Goal: Information Seeking & Learning: Check status

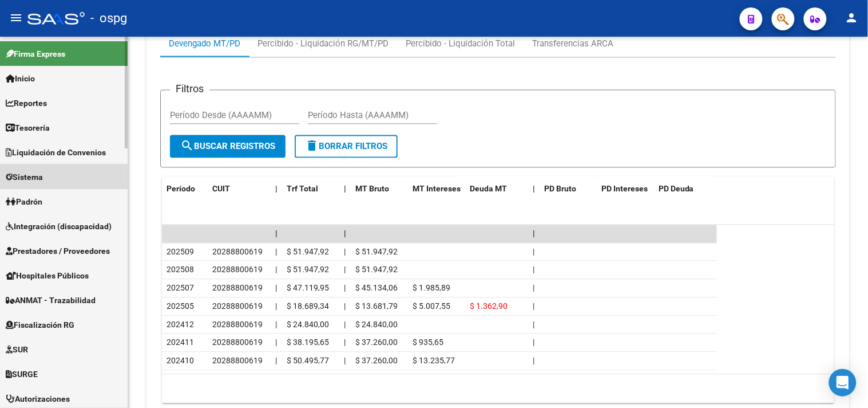
click at [54, 187] on link "Sistema" at bounding box center [64, 176] width 128 height 25
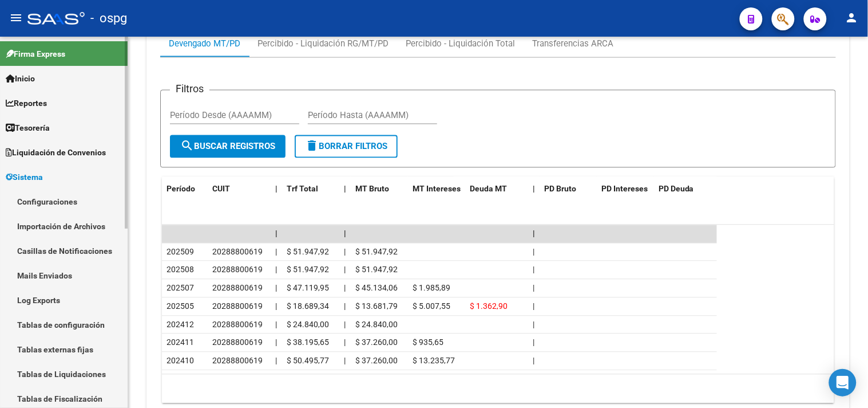
click at [52, 180] on link "Sistema" at bounding box center [64, 176] width 128 height 25
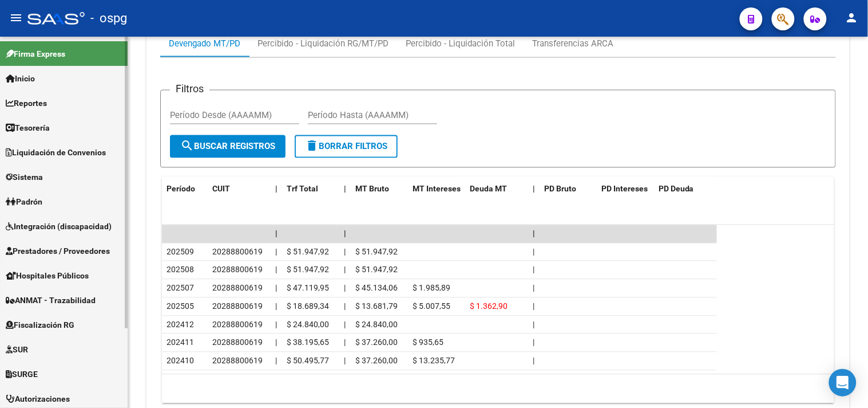
click at [56, 201] on link "Padrón" at bounding box center [64, 201] width 128 height 25
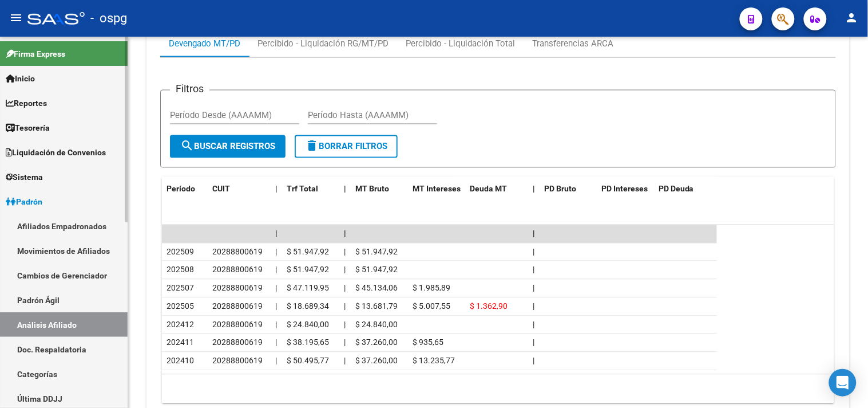
click at [46, 248] on link "Movimientos de Afiliados" at bounding box center [64, 250] width 128 height 25
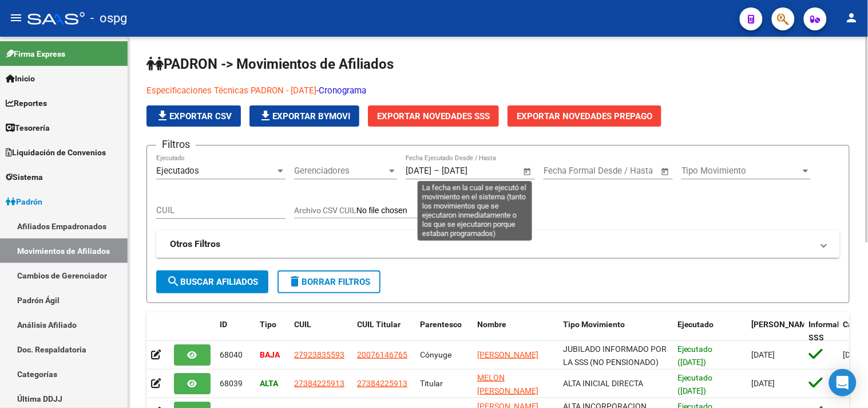
click at [528, 171] on span "Open calendar" at bounding box center [527, 170] width 27 height 27
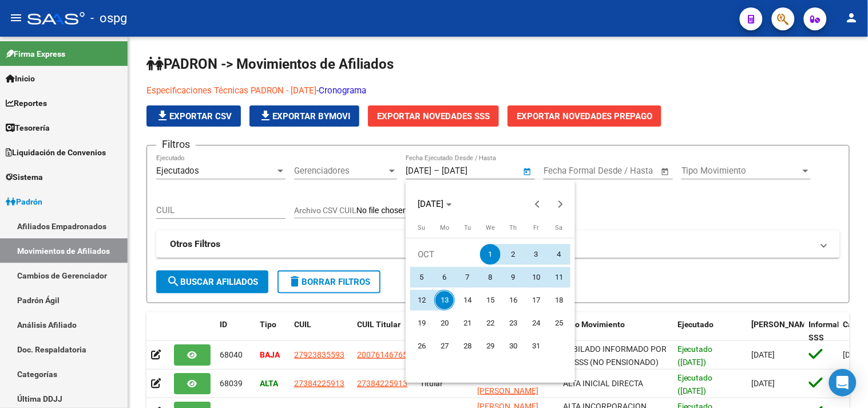
click at [445, 293] on span "13" at bounding box center [444, 300] width 21 height 21
type input "[DATE]"
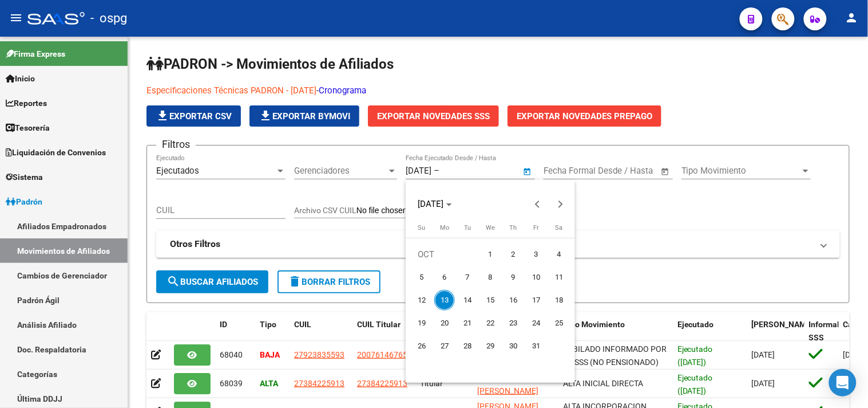
click at [53, 226] on div at bounding box center [434, 204] width 868 height 408
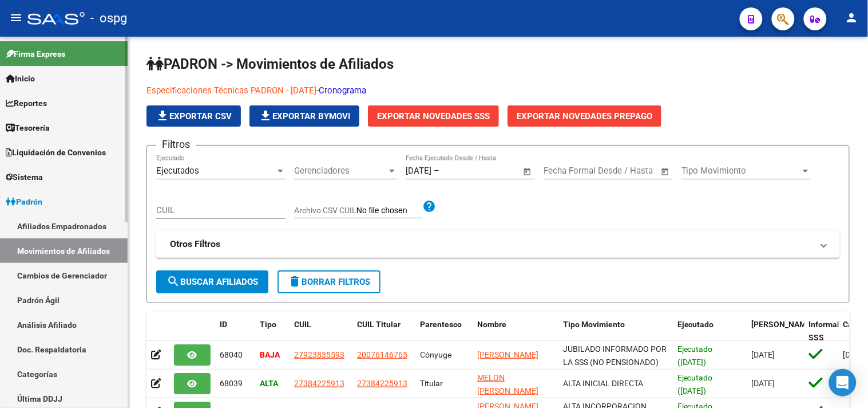
click at [50, 221] on link "Afiliados Empadronados" at bounding box center [64, 225] width 128 height 25
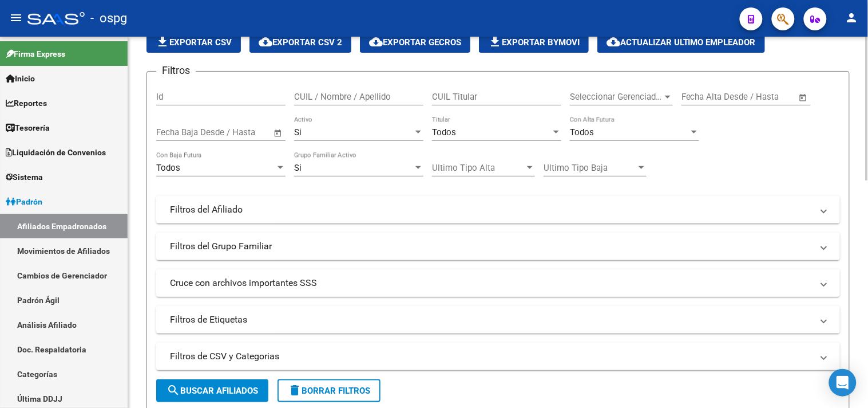
scroll to position [64, 0]
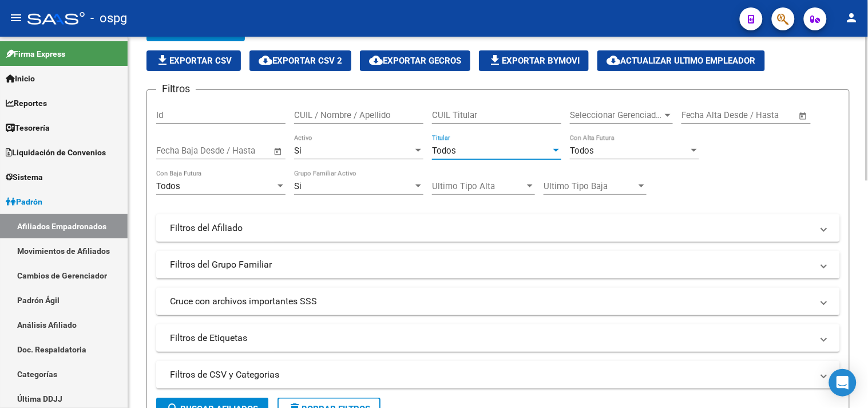
click at [496, 151] on div "Todos" at bounding box center [491, 150] width 119 height 10
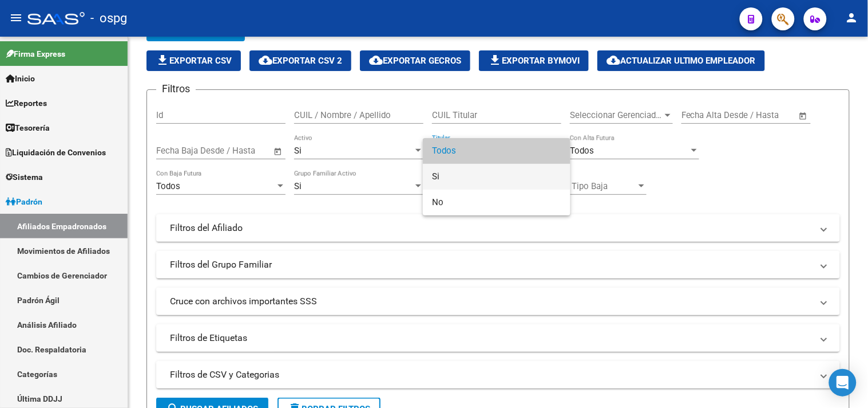
click at [449, 172] on span "Si" at bounding box center [496, 177] width 129 height 26
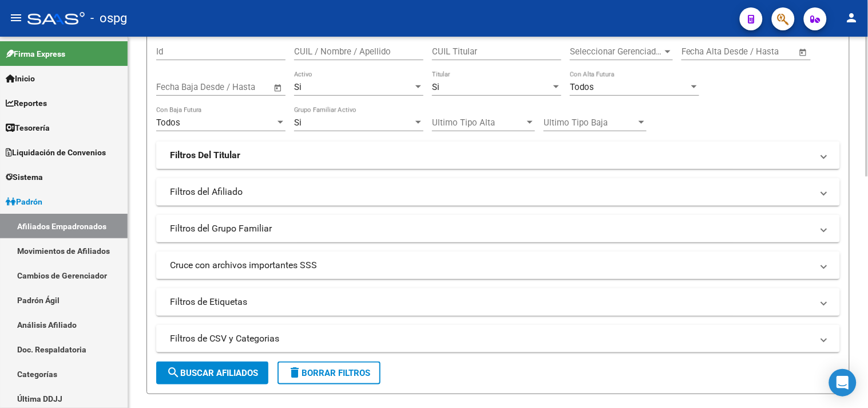
drag, startPoint x: 205, startPoint y: 338, endPoint x: 384, endPoint y: 301, distance: 183.0
click at [205, 338] on mat-panel-title "Filtros de CSV y Categorias" at bounding box center [491, 338] width 643 height 13
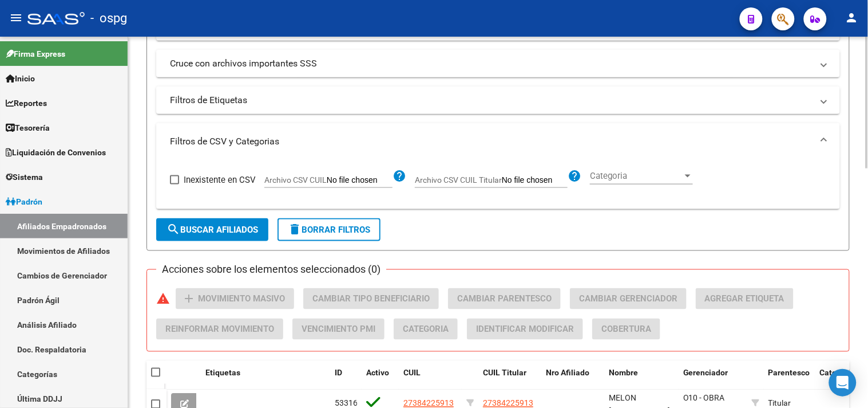
scroll to position [254, 0]
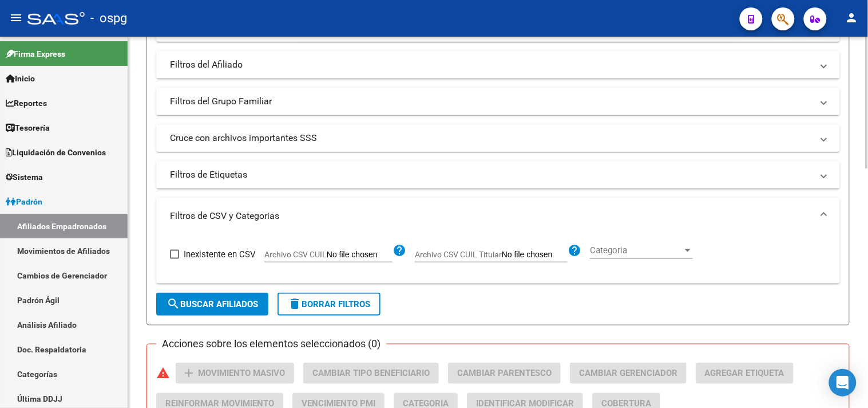
click at [334, 141] on mat-panel-title "Cruce con archivos importantes SSS" at bounding box center [491, 138] width 643 height 13
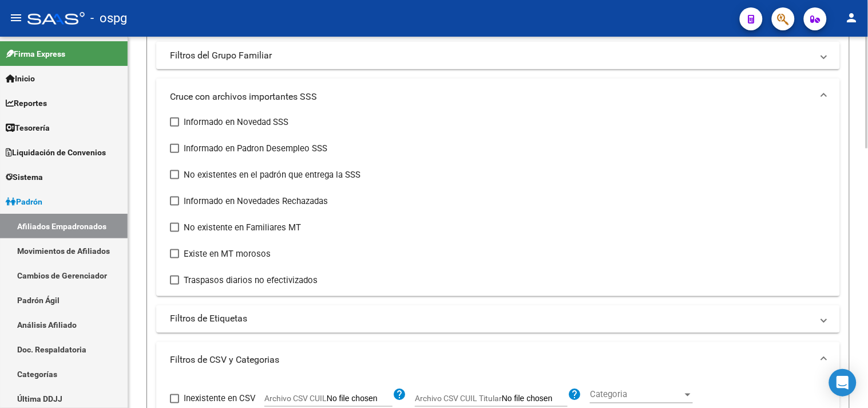
scroll to position [381, 0]
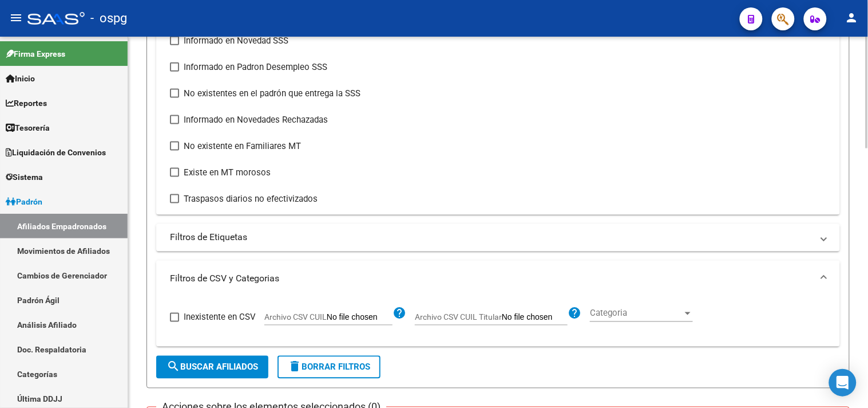
click at [175, 199] on span at bounding box center [174, 198] width 9 height 9
click at [175, 203] on input "Traspasos diarios no efectivizados" at bounding box center [174, 203] width 1 height 1
checkbox input "true"
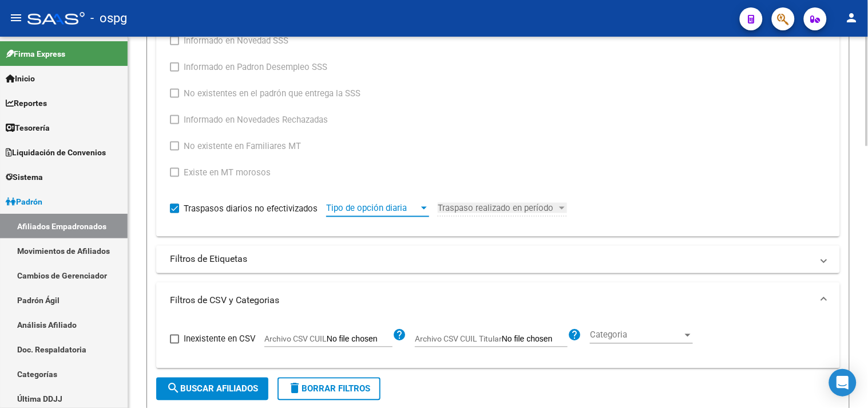
click at [392, 209] on span "Tipo de opción diaria" at bounding box center [372, 208] width 93 height 10
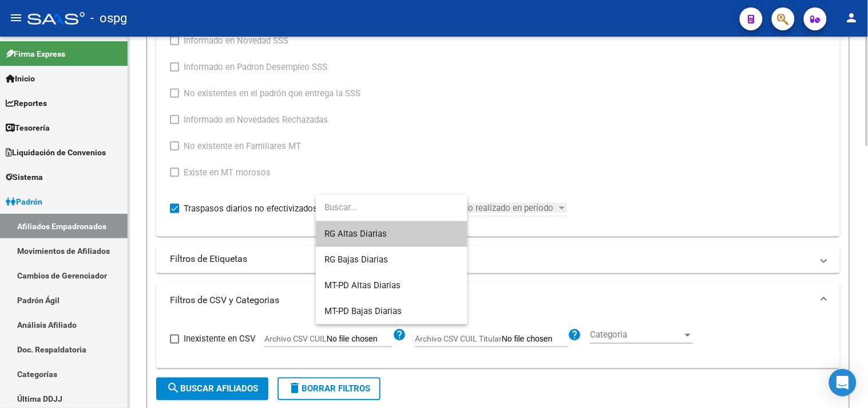
click at [392, 209] on input "dropdown search" at bounding box center [389, 208] width 147 height 26
click at [548, 155] on div at bounding box center [434, 204] width 868 height 408
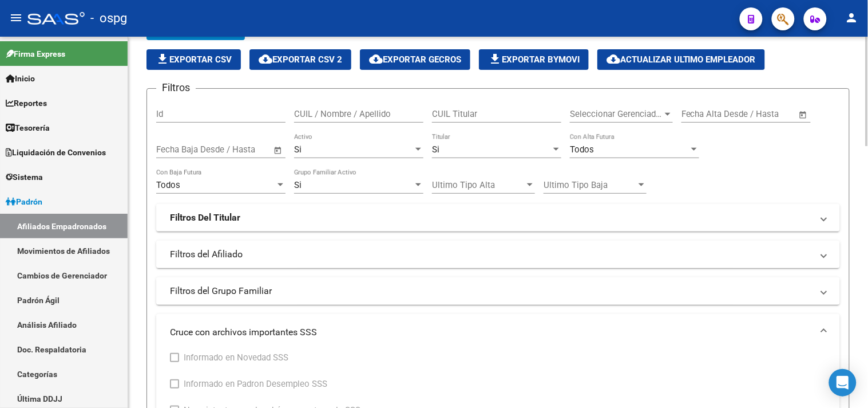
scroll to position [64, 0]
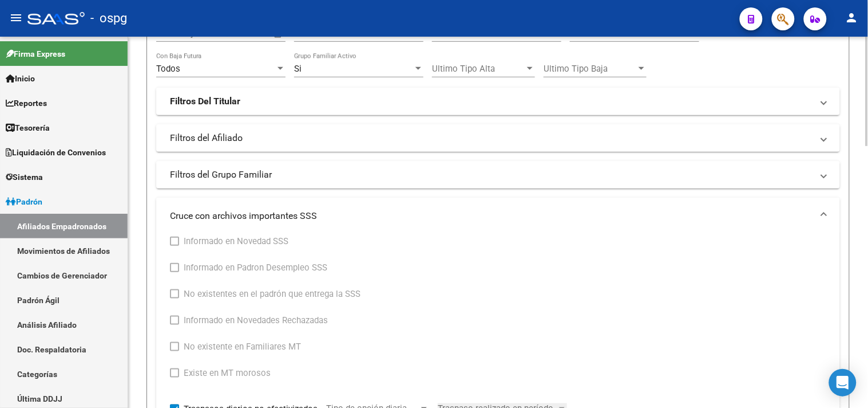
scroll to position [254, 0]
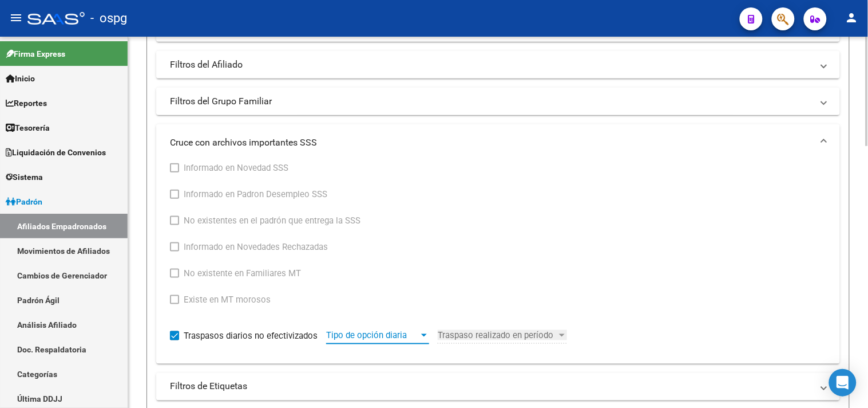
click at [396, 333] on span "Tipo de opción diaria" at bounding box center [372, 335] width 93 height 10
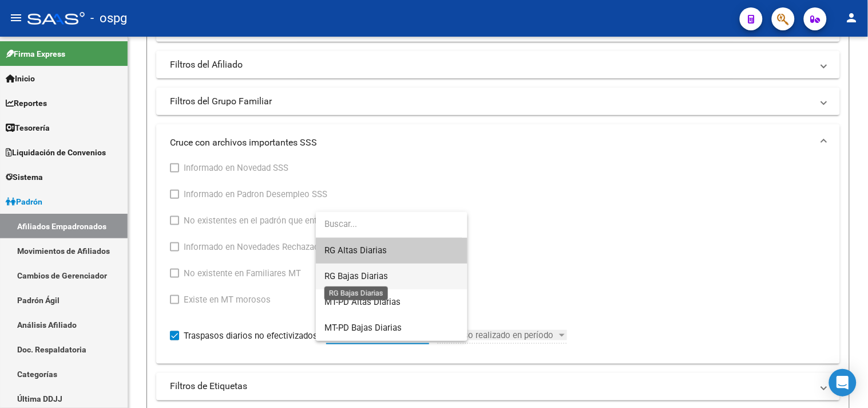
click at [372, 276] on span "RG Bajas Diarias" at bounding box center [357, 276] width 64 height 10
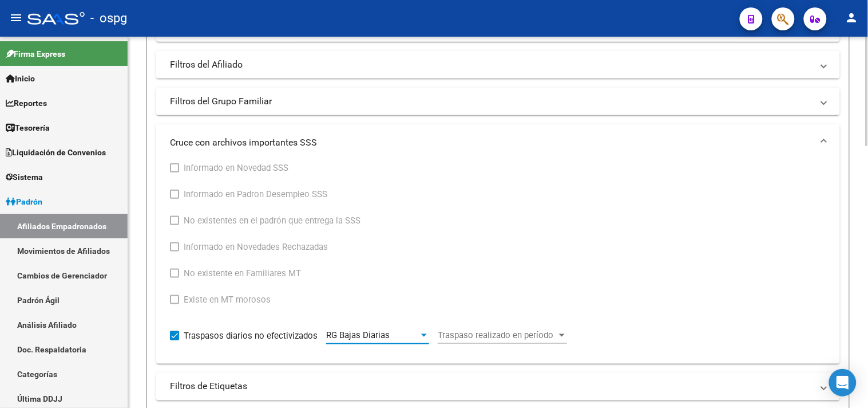
click at [516, 338] on span "Traspaso realizado en período" at bounding box center [497, 335] width 119 height 10
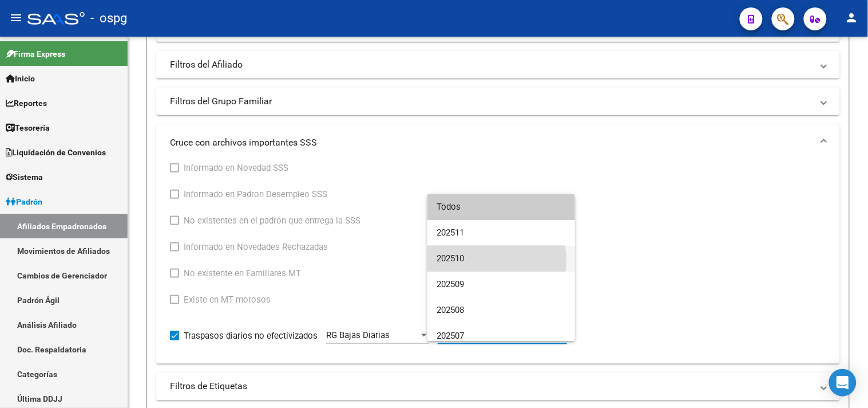
click at [489, 259] on span "202510" at bounding box center [501, 259] width 129 height 26
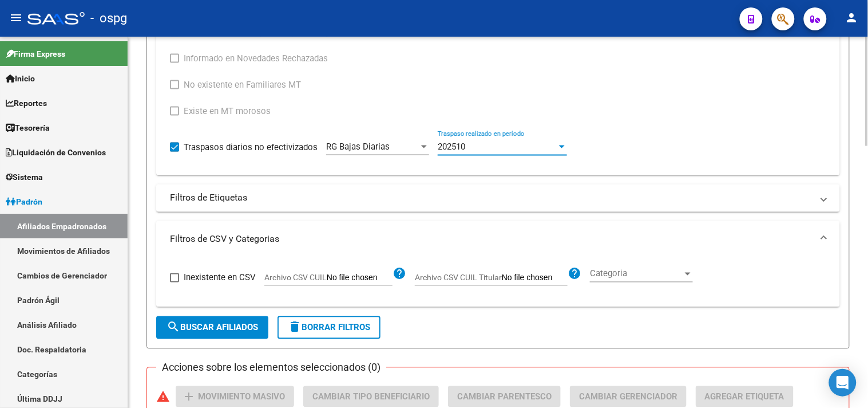
scroll to position [445, 0]
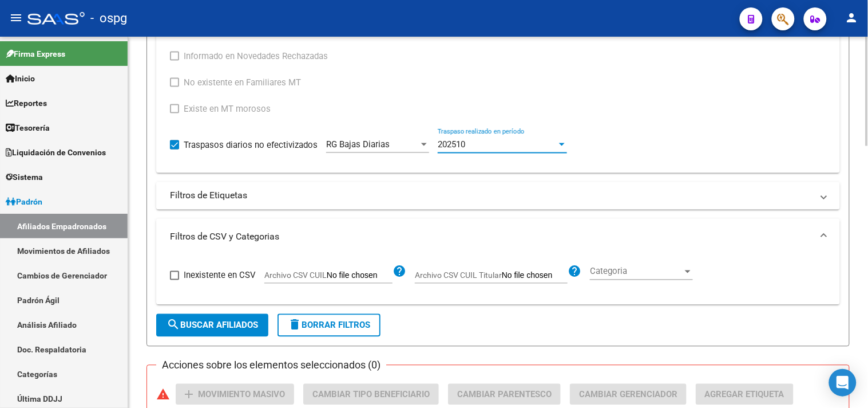
click at [202, 325] on span "search Buscar Afiliados" at bounding box center [213, 325] width 92 height 10
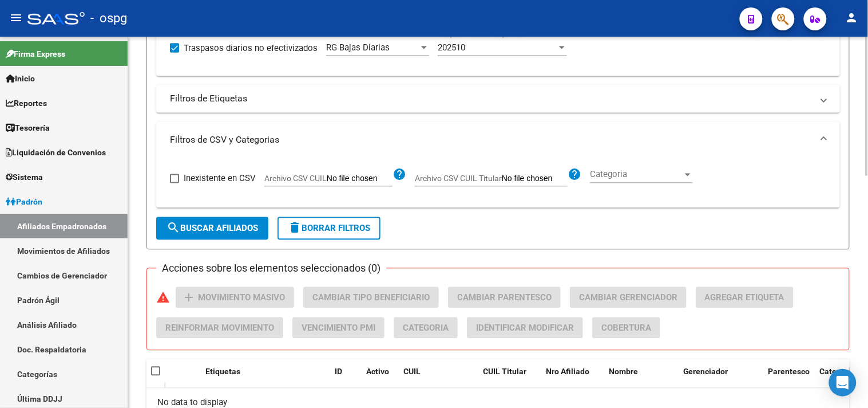
scroll to position [616, 0]
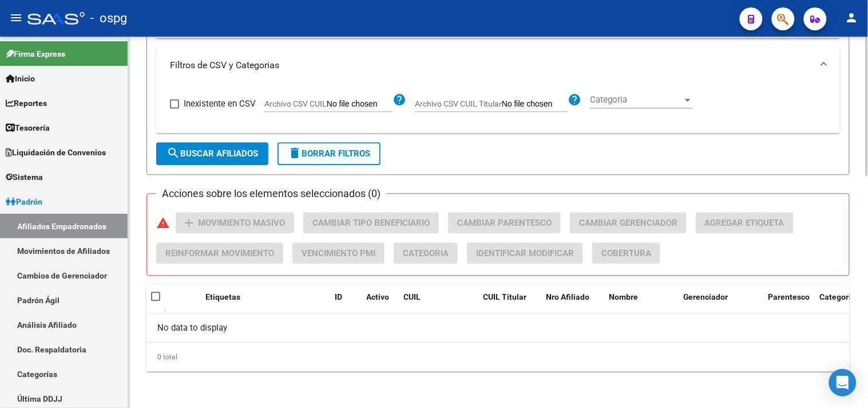
click at [208, 157] on span "search Buscar Afiliados" at bounding box center [213, 153] width 92 height 10
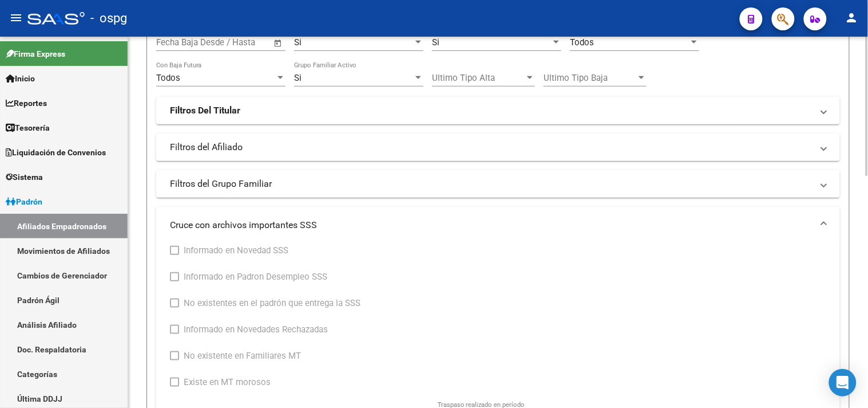
scroll to position [362, 0]
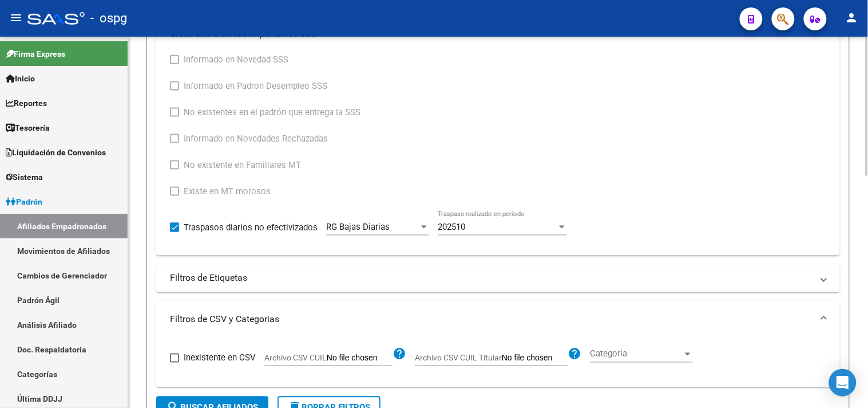
click at [455, 226] on span "202510" at bounding box center [451, 227] width 27 height 10
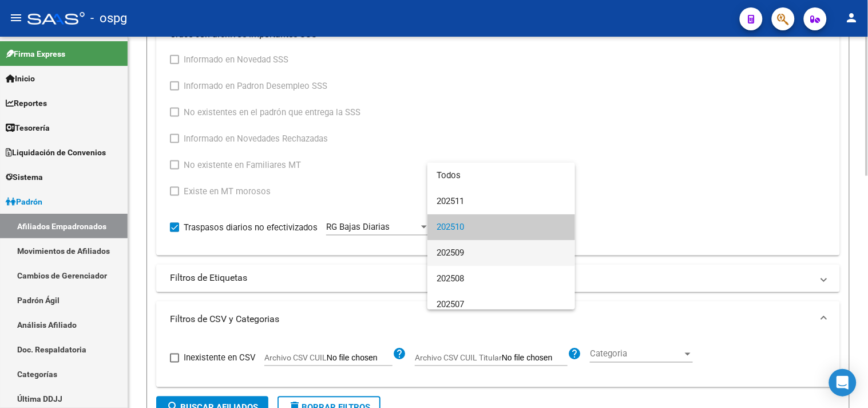
click at [476, 244] on span "202509" at bounding box center [501, 253] width 129 height 26
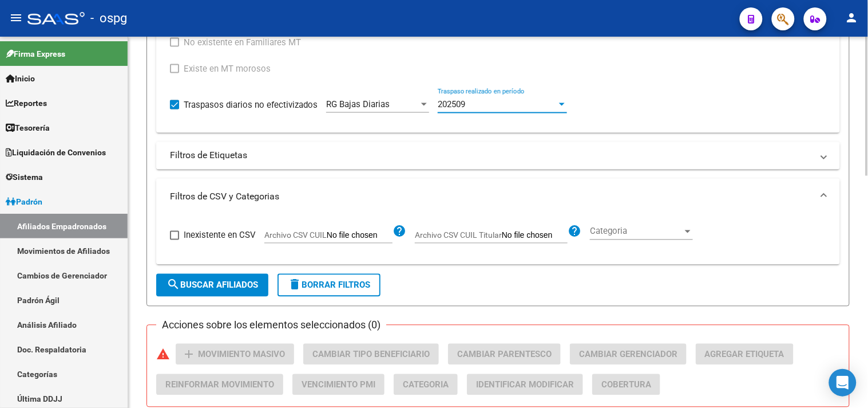
scroll to position [489, 0]
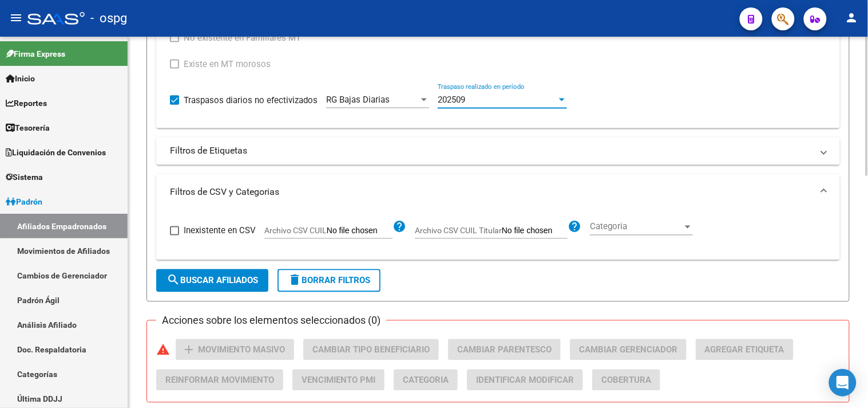
click at [230, 283] on span "search Buscar Afiliados" at bounding box center [213, 280] width 92 height 10
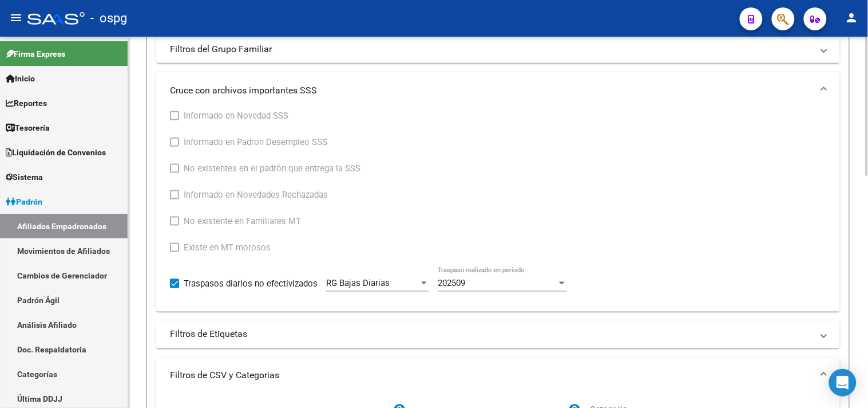
scroll to position [299, 0]
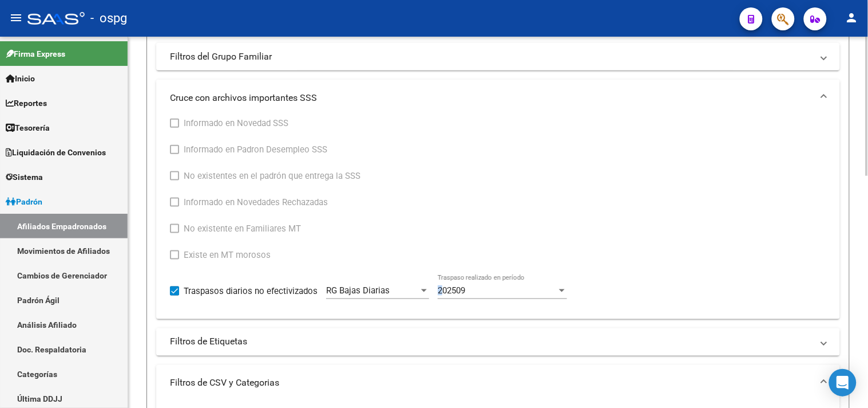
click at [440, 285] on div "202509 Traspaso realizado en período" at bounding box center [502, 286] width 129 height 25
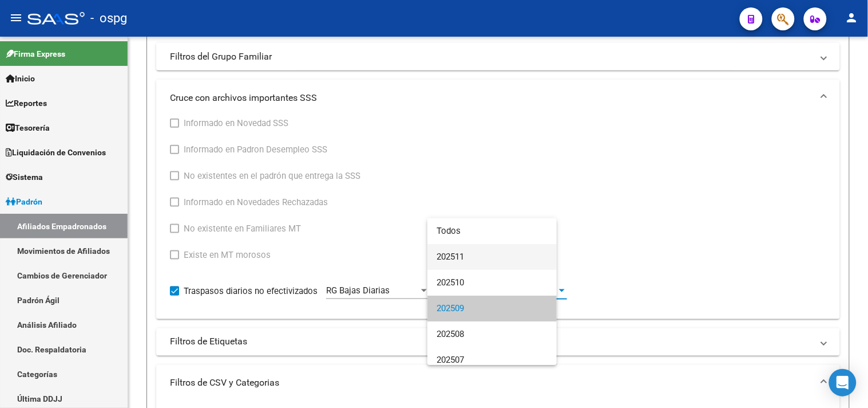
scroll to position [17, 0]
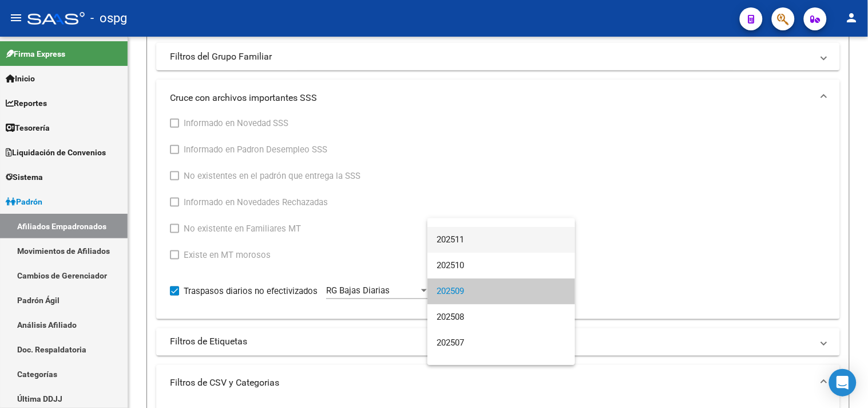
click at [460, 236] on span "202511" at bounding box center [501, 240] width 129 height 26
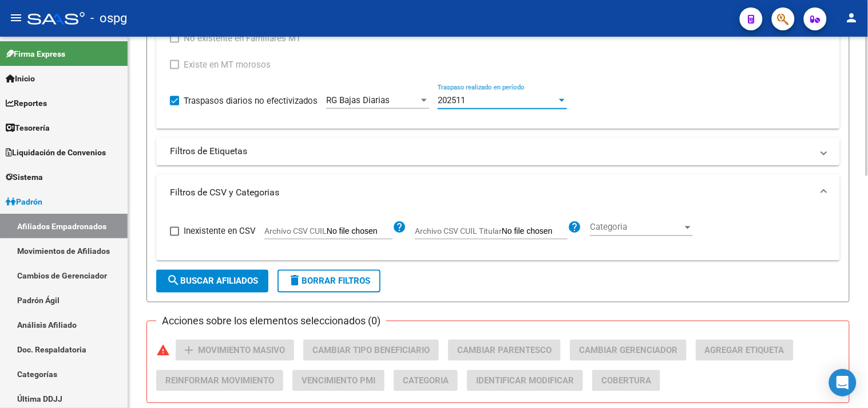
scroll to position [489, 0]
drag, startPoint x: 195, startPoint y: 285, endPoint x: 393, endPoint y: 201, distance: 215.0
click at [193, 285] on span "search Buscar Afiliados" at bounding box center [213, 280] width 92 height 10
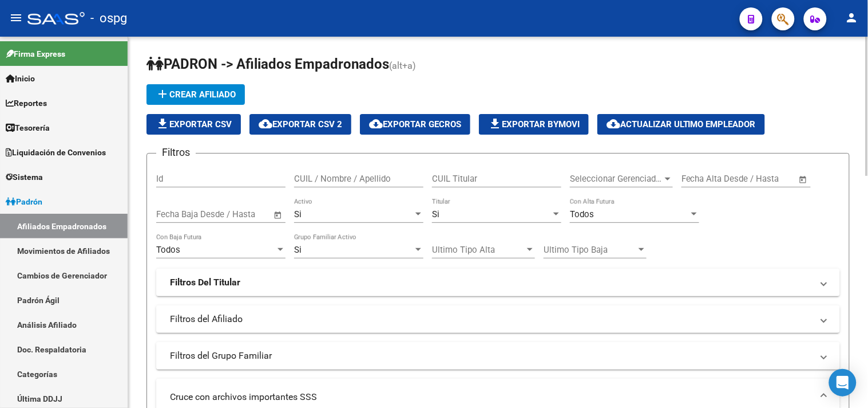
scroll to position [64, 0]
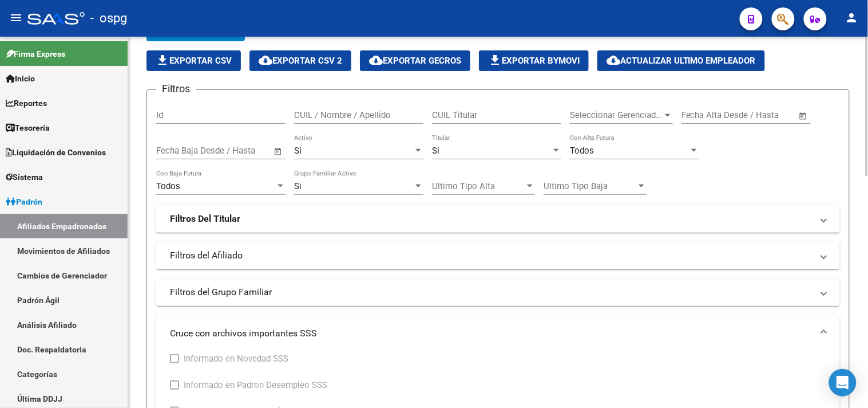
drag, startPoint x: 314, startPoint y: 179, endPoint x: 223, endPoint y: 124, distance: 105.5
click at [295, 167] on div "Filtros Id CUIL / Nombre / Apellido CUIL Titular Seleccionar Gerenciador Selecc…" at bounding box center [498, 345] width 684 height 492
click at [277, 152] on span "Open calendar" at bounding box center [277, 150] width 27 height 27
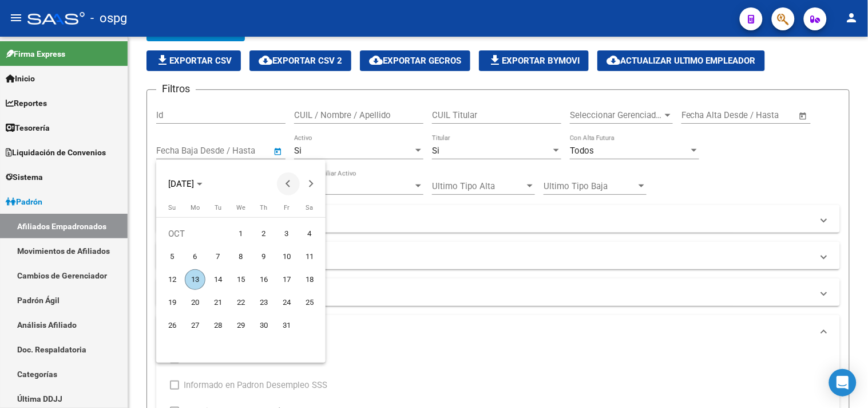
click at [284, 185] on span "Previous month" at bounding box center [288, 183] width 23 height 23
click at [195, 350] on span "29" at bounding box center [195, 348] width 21 height 21
type input "[DATE]"
click at [308, 184] on button "Next month" at bounding box center [311, 183] width 23 height 23
click at [263, 230] on span "2" at bounding box center [264, 233] width 21 height 21
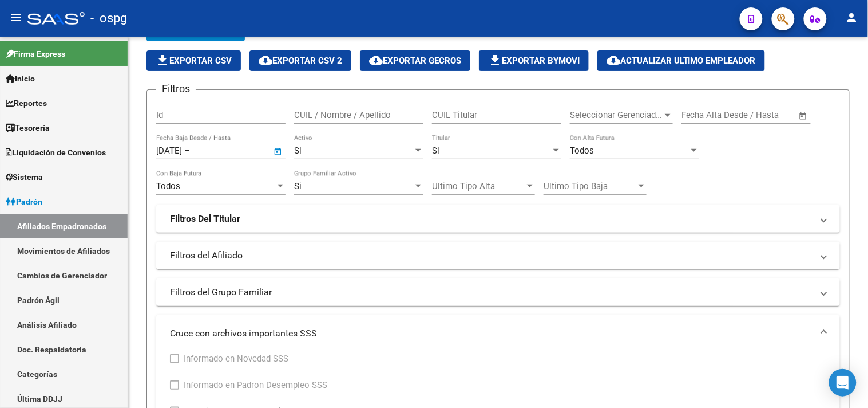
type input "[DATE]"
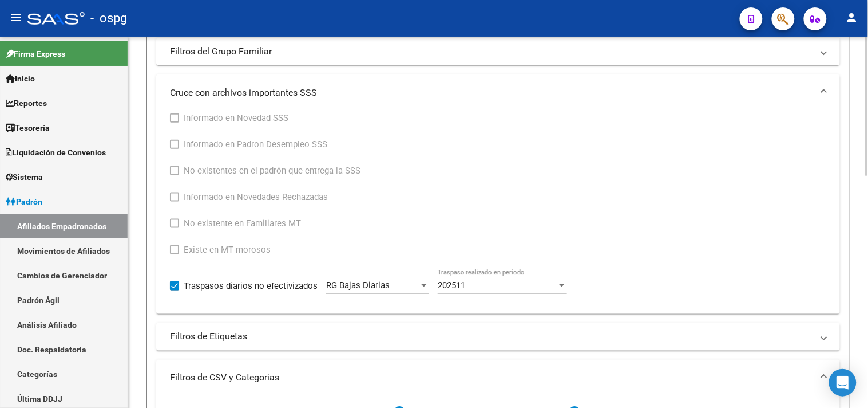
scroll to position [445, 0]
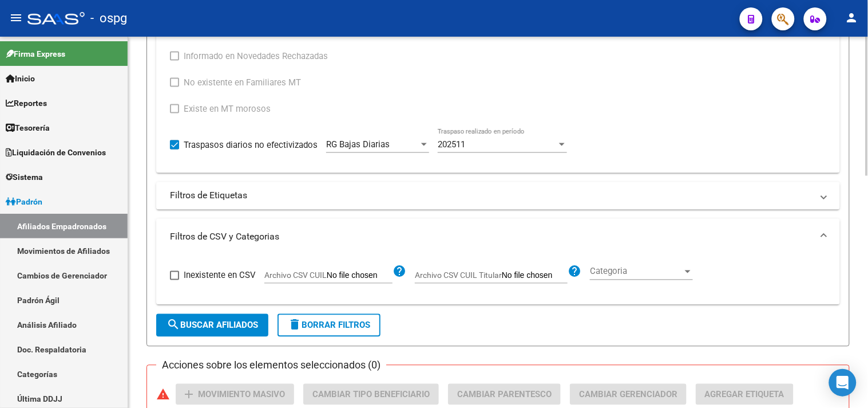
click at [172, 147] on span at bounding box center [174, 144] width 9 height 9
click at [174, 149] on input "Traspasos diarios no efectivizados" at bounding box center [174, 149] width 1 height 1
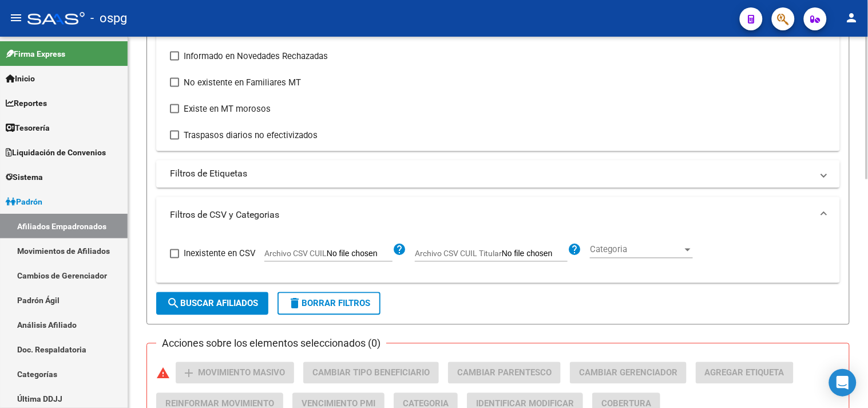
click at [170, 139] on span at bounding box center [174, 135] width 9 height 9
click at [174, 140] on input "Traspasos diarios no efectivizados" at bounding box center [174, 140] width 1 height 1
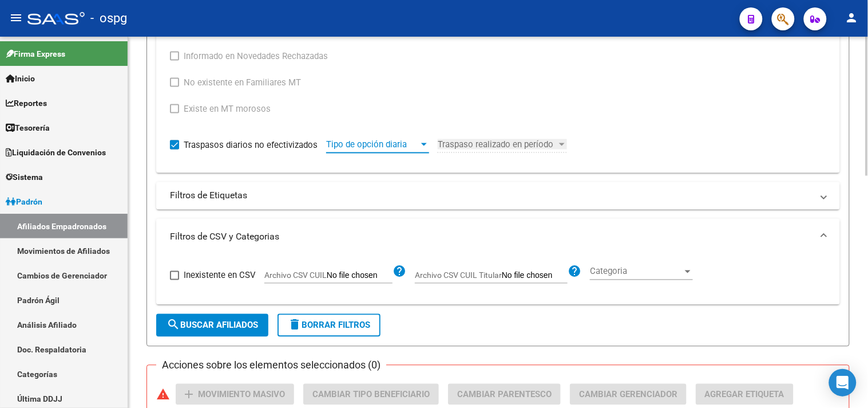
click at [385, 142] on span "Tipo de opción diaria" at bounding box center [372, 144] width 93 height 10
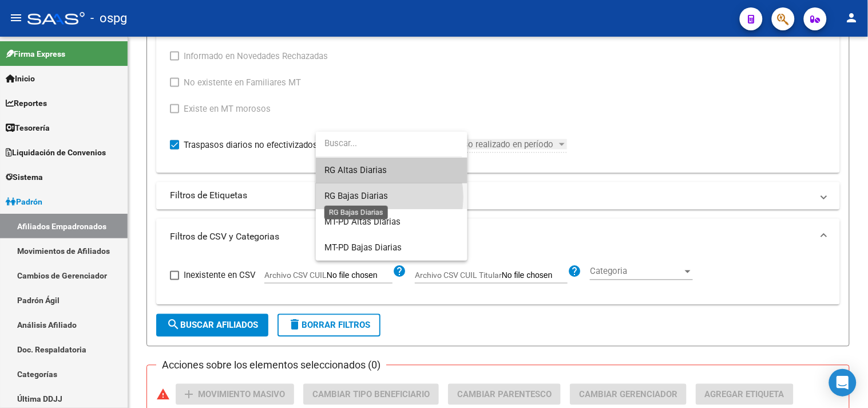
click at [365, 197] on span "RG Bajas Diarias" at bounding box center [357, 196] width 64 height 10
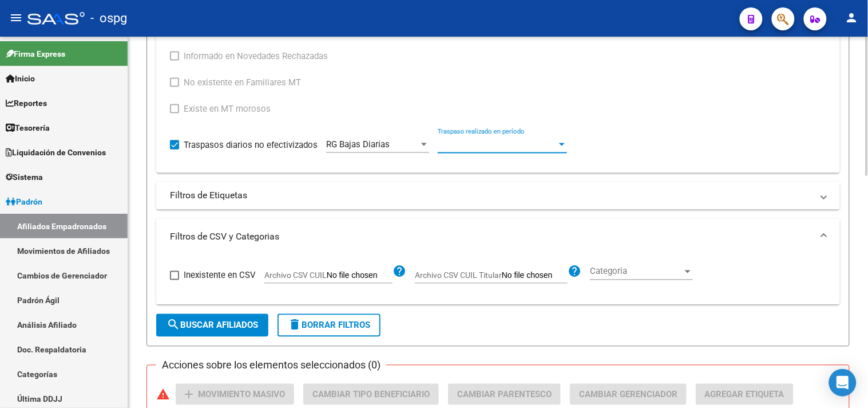
click at [480, 145] on span "Traspaso realizado en período" at bounding box center [497, 144] width 119 height 10
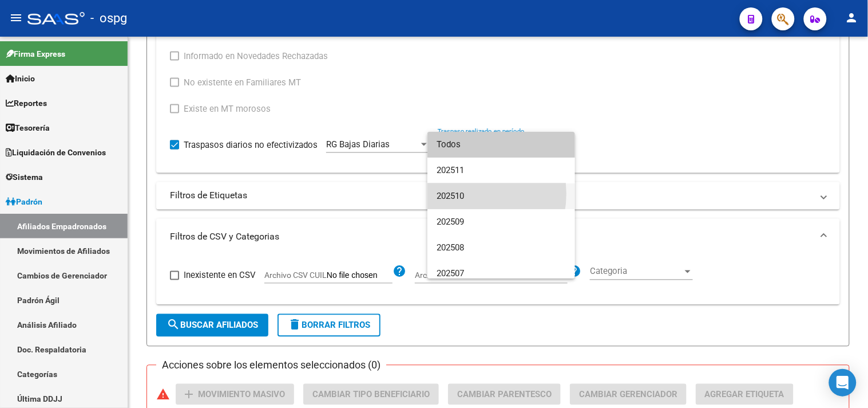
click at [464, 193] on span "202510" at bounding box center [501, 196] width 129 height 26
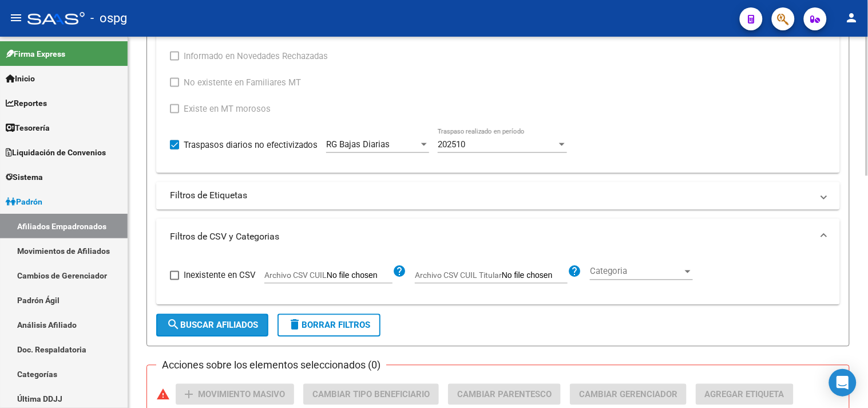
drag, startPoint x: 213, startPoint y: 323, endPoint x: 708, endPoint y: 182, distance: 514.7
click at [213, 323] on span "search Buscar Afiliados" at bounding box center [213, 325] width 92 height 10
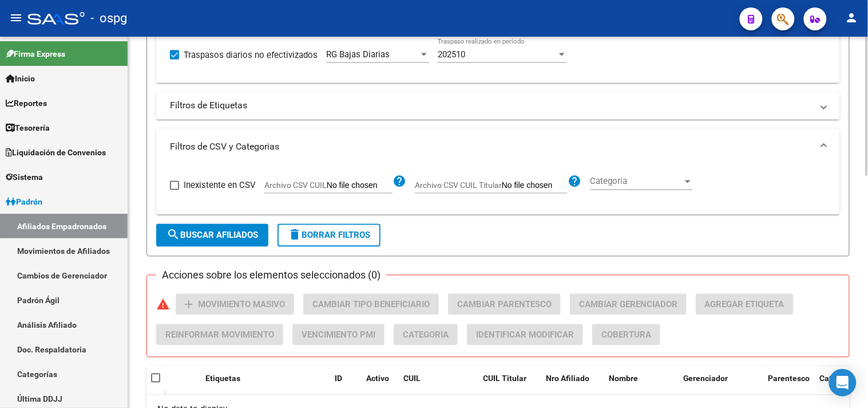
scroll to position [426, 0]
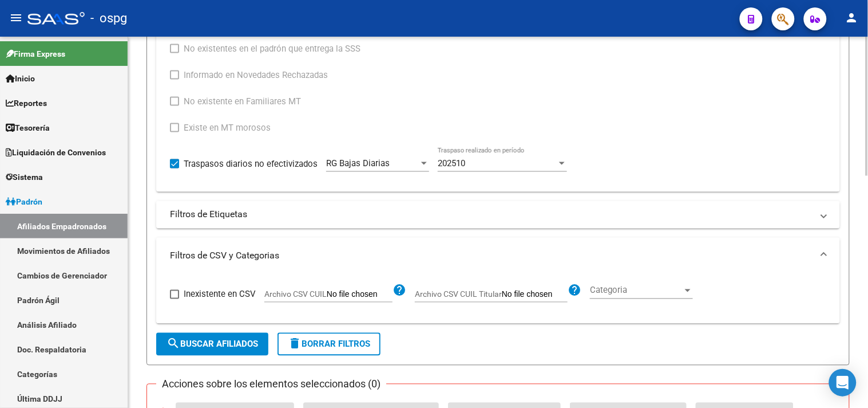
click at [511, 157] on div "202510 Traspaso realizado en período" at bounding box center [502, 159] width 129 height 25
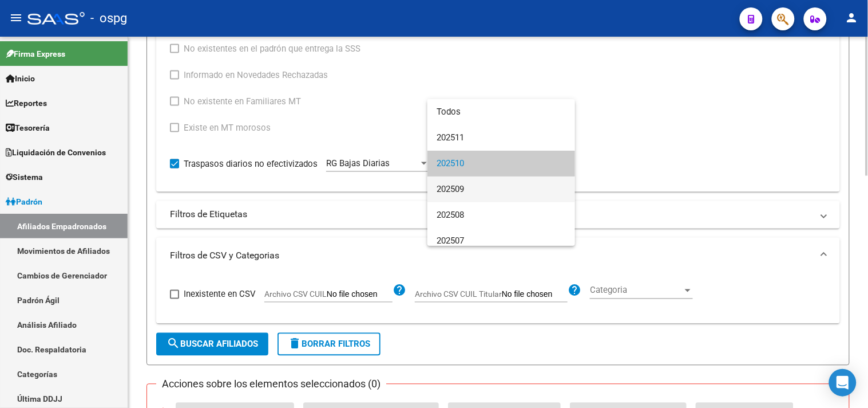
drag, startPoint x: 478, startPoint y: 181, endPoint x: 446, endPoint y: 208, distance: 41.0
click at [477, 181] on span "202509" at bounding box center [501, 189] width 129 height 26
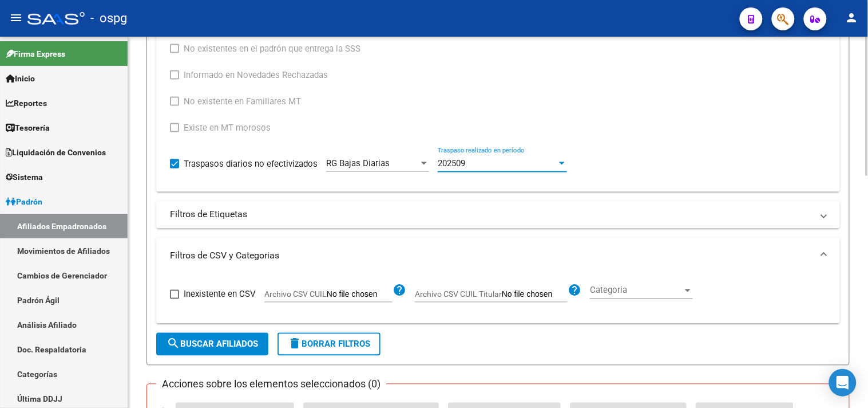
drag, startPoint x: 224, startPoint y: 346, endPoint x: 299, endPoint y: 316, distance: 80.4
click at [227, 346] on span "search Buscar Afiliados" at bounding box center [213, 344] width 92 height 10
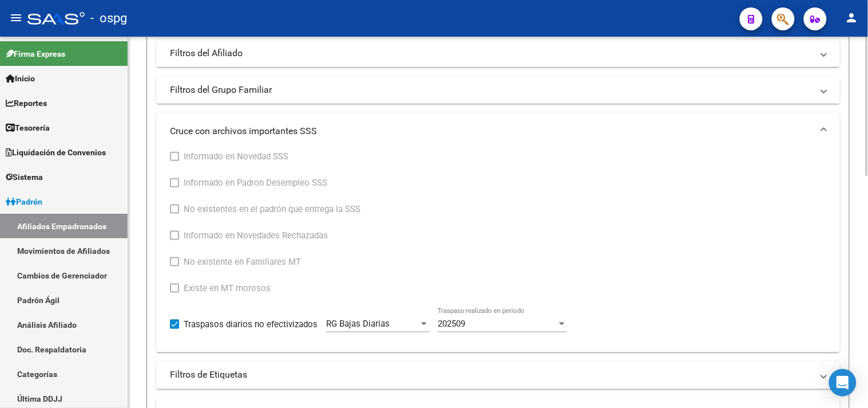
scroll to position [299, 0]
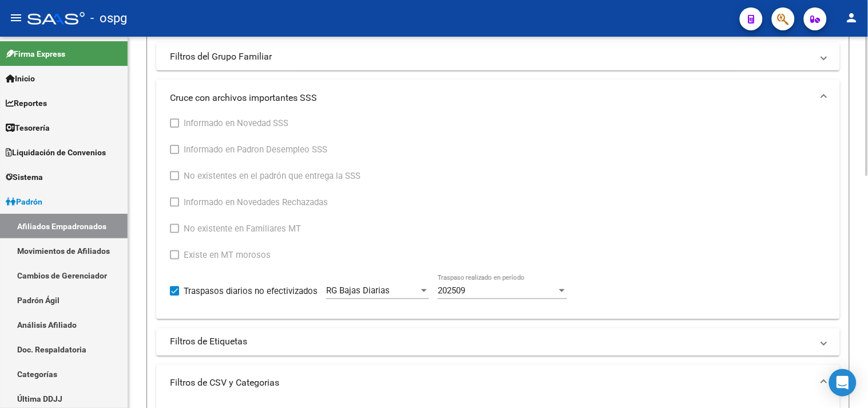
click at [169, 299] on div "Informado en Novedad SSS Informado en Padron Desempleo SSS No existentes en el …" at bounding box center [498, 217] width 684 height 203
click at [178, 294] on span at bounding box center [174, 290] width 9 height 9
click at [175, 295] on input "Traspasos diarios no efectivizados" at bounding box center [174, 295] width 1 height 1
checkbox input "false"
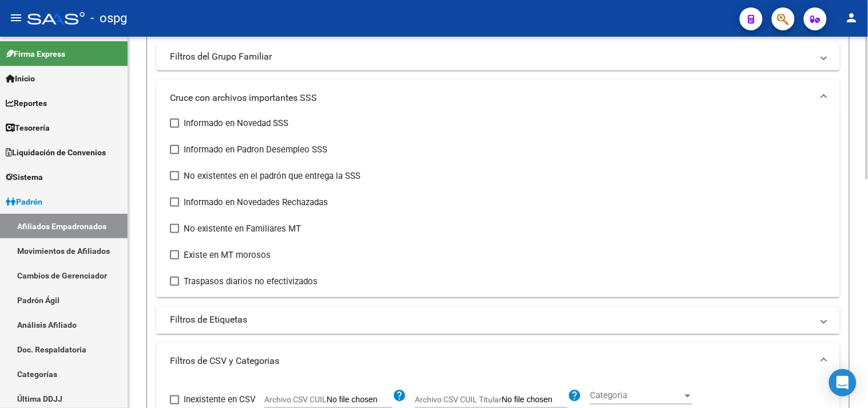
click at [318, 90] on mat-expansion-panel-header "Cruce con archivos importantes SSS" at bounding box center [498, 98] width 684 height 37
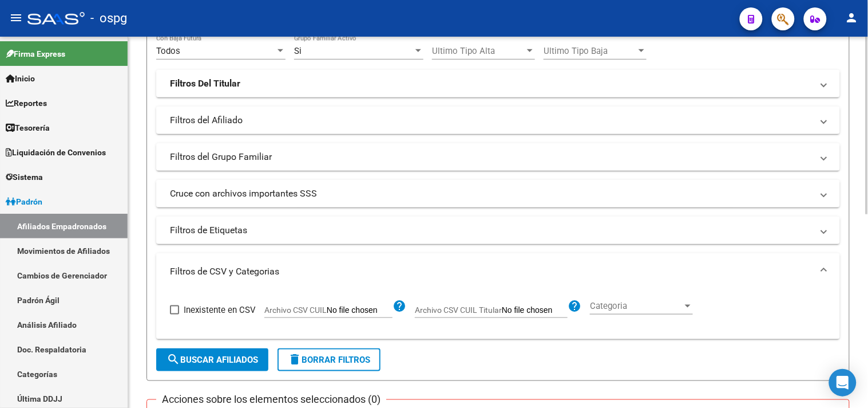
scroll to position [172, 0]
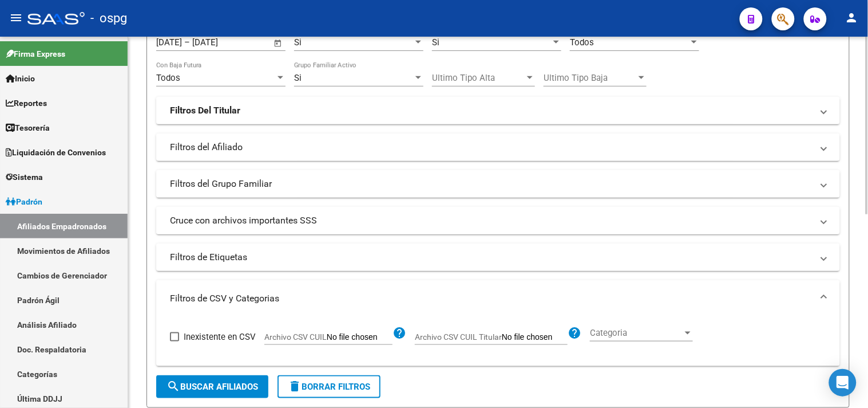
click at [329, 216] on mat-panel-title "Cruce con archivos importantes SSS" at bounding box center [491, 220] width 643 height 13
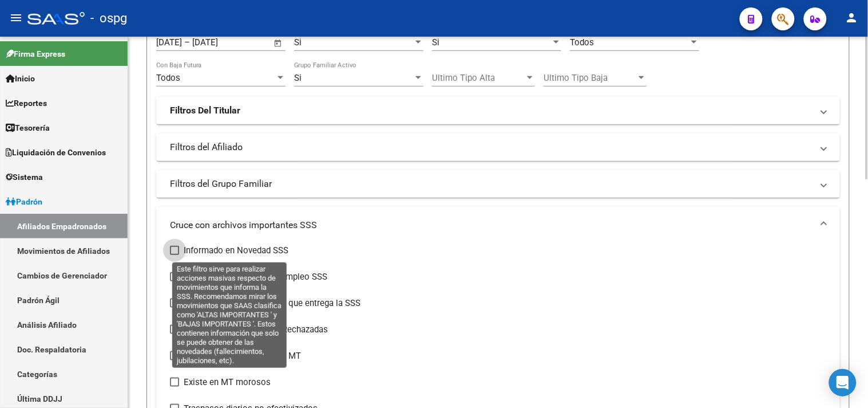
click at [175, 252] on span at bounding box center [174, 250] width 9 height 9
click at [175, 255] on input "Informado en Novedad SSS" at bounding box center [174, 255] width 1 height 1
checkbox input "true"
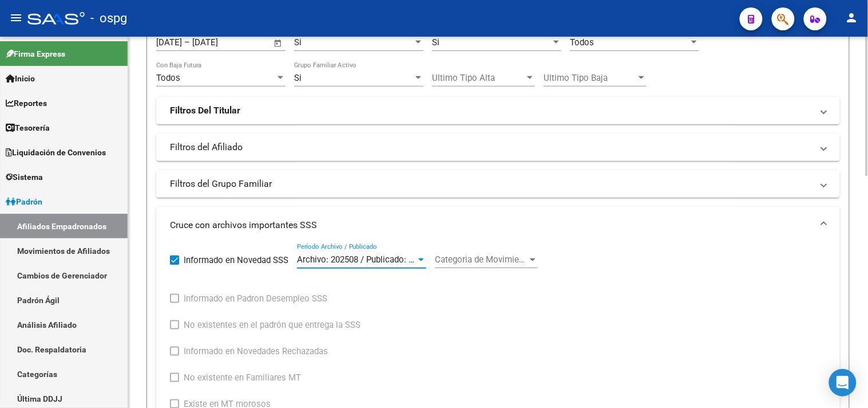
click at [418, 263] on div at bounding box center [421, 259] width 10 height 9
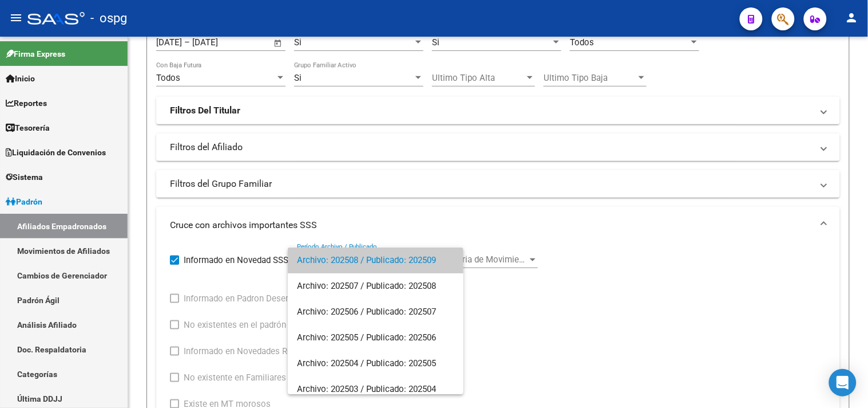
click at [462, 230] on div at bounding box center [434, 204] width 868 height 408
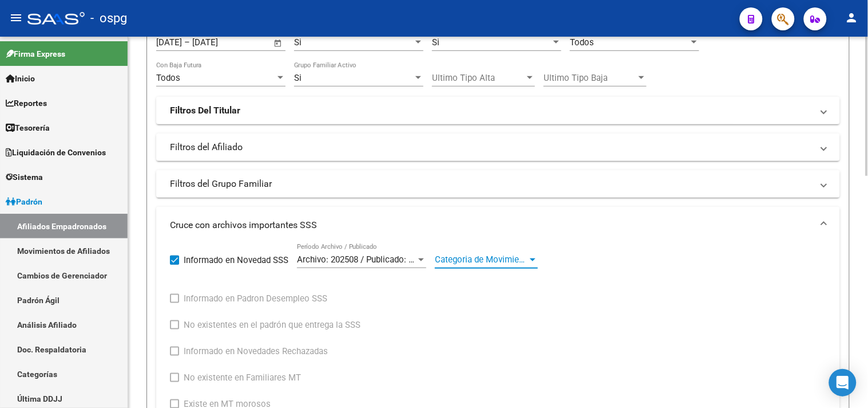
click at [449, 262] on span "Categoria de Movimiento" at bounding box center [481, 259] width 93 height 10
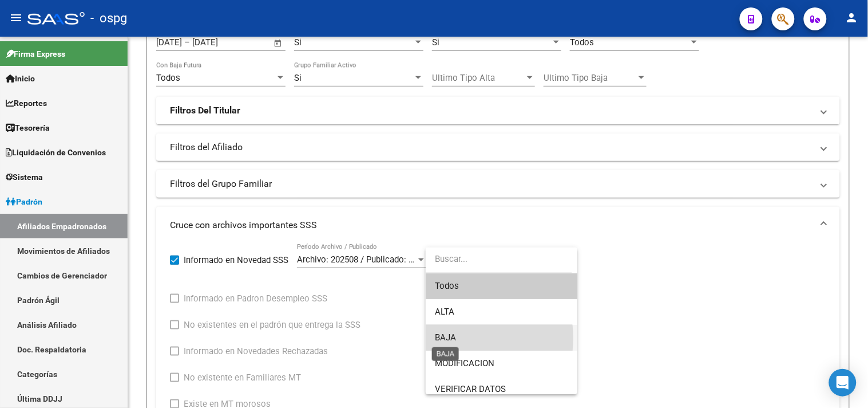
click at [453, 338] on span "BAJA" at bounding box center [445, 337] width 21 height 10
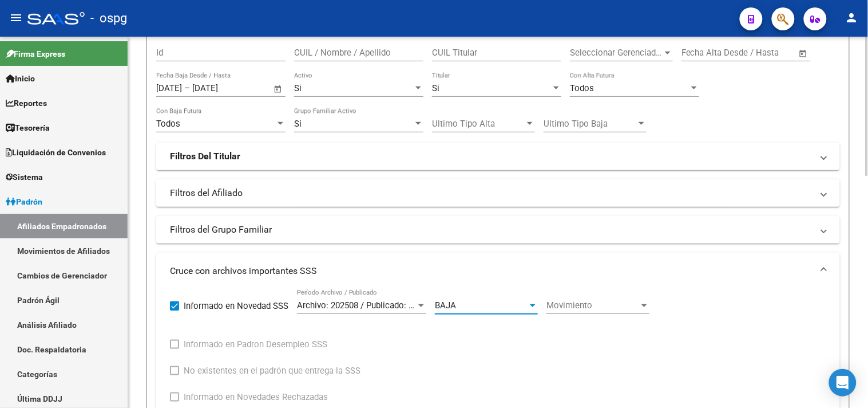
scroll to position [108, 0]
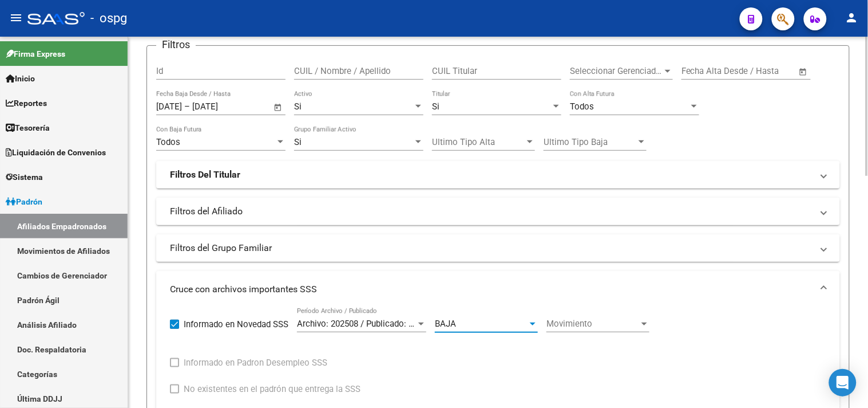
click at [458, 109] on div "Si" at bounding box center [491, 106] width 119 height 10
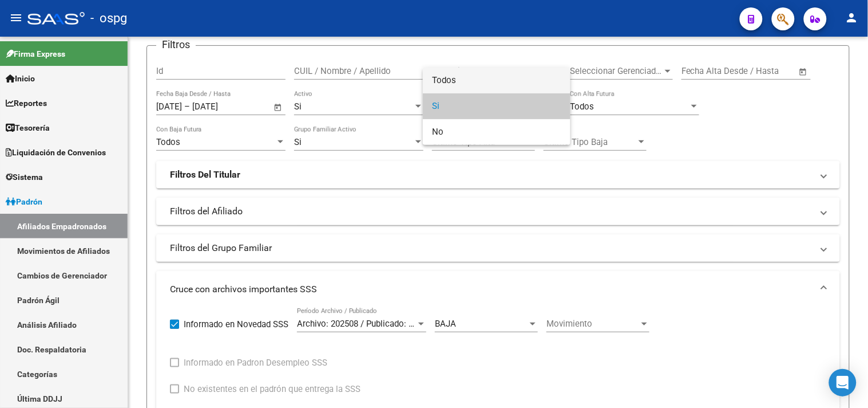
click at [448, 74] on span "Todos" at bounding box center [496, 81] width 129 height 26
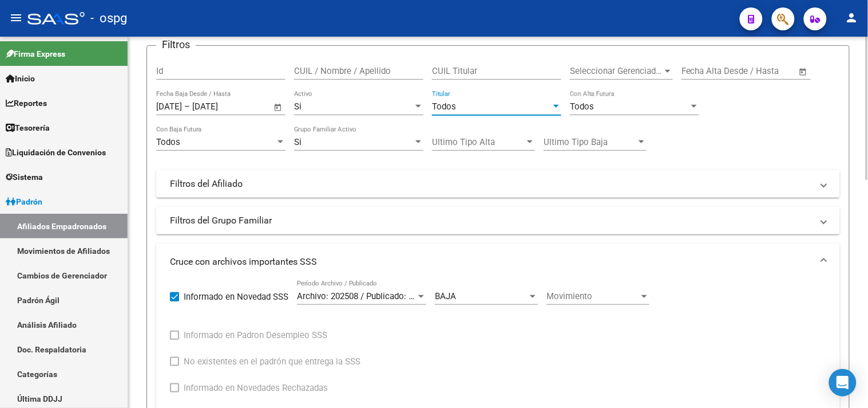
click at [264, 105] on div "[DATE] [DATE] – [DATE] Fecha fin Fecha Baja Desde / Hasta" at bounding box center [220, 102] width 129 height 25
drag, startPoint x: 262, startPoint y: 103, endPoint x: 55, endPoint y: 106, distance: 206.6
click at [55, 106] on mat-sidenav-container "Firma Express Inicio Calendario SSS Instructivos Contacto OS Reportes Tablero d…" at bounding box center [434, 222] width 868 height 371
click at [190, 105] on span "–" at bounding box center [187, 106] width 6 height 10
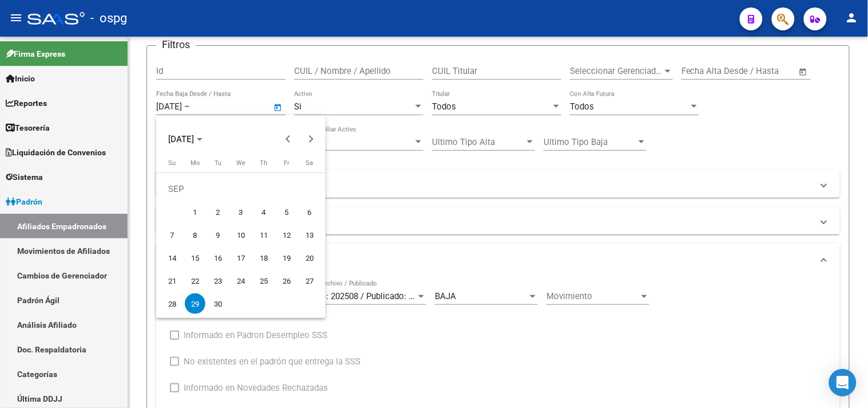
click at [201, 106] on div at bounding box center [434, 204] width 868 height 408
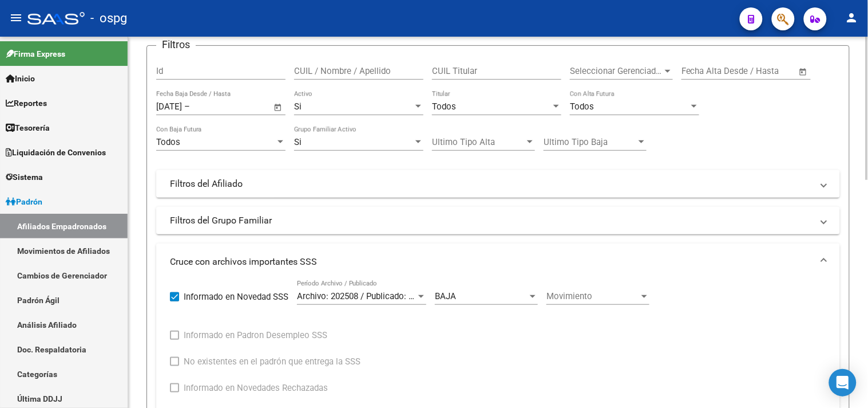
click at [203, 106] on div "[DATE] [DATE] – Fecha fin" at bounding box center [214, 106] width 116 height 10
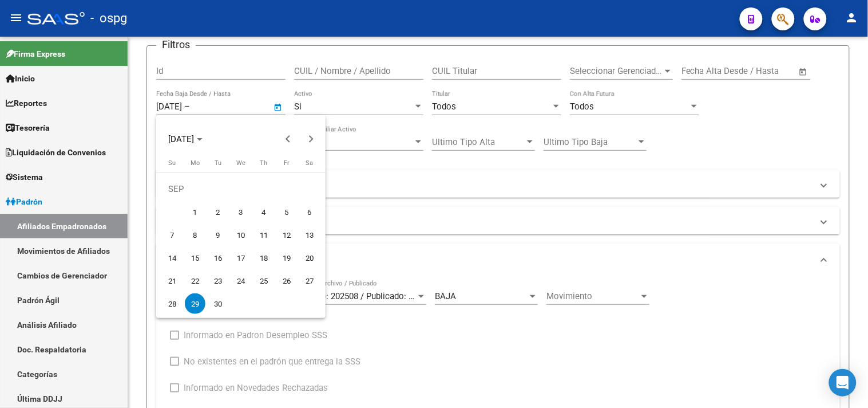
click at [201, 106] on div at bounding box center [434, 204] width 868 height 408
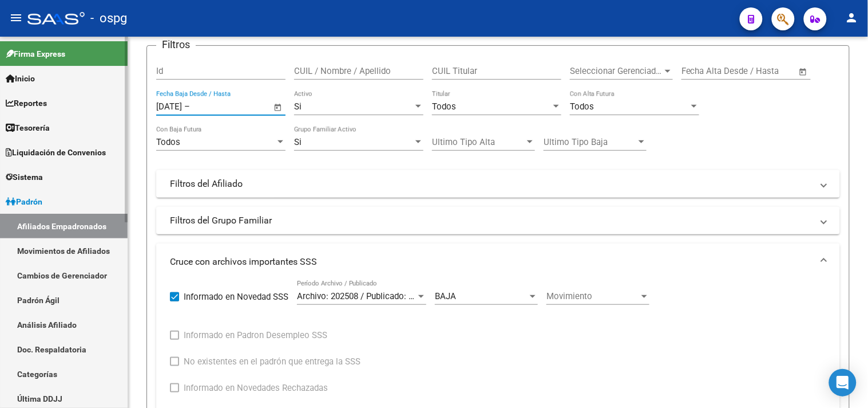
drag, startPoint x: 202, startPoint y: 105, endPoint x: 93, endPoint y: 109, distance: 108.8
click at [96, 111] on mat-sidenav-container "Firma Express Inicio Calendario SSS Instructivos Contacto OS Reportes Tablero d…" at bounding box center [434, 222] width 868 height 371
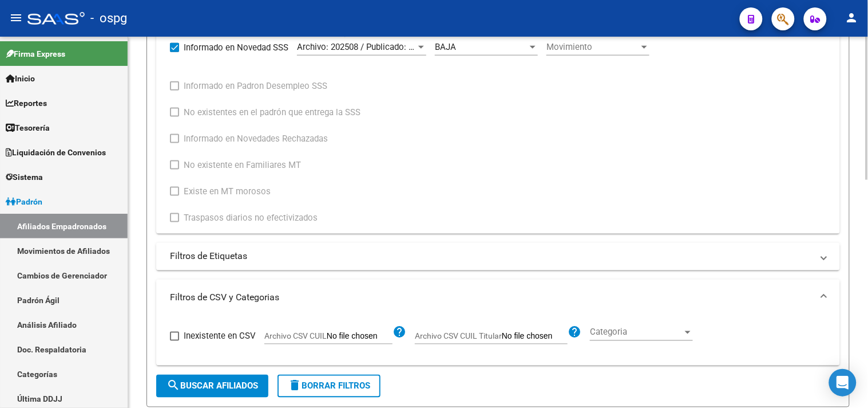
scroll to position [362, 0]
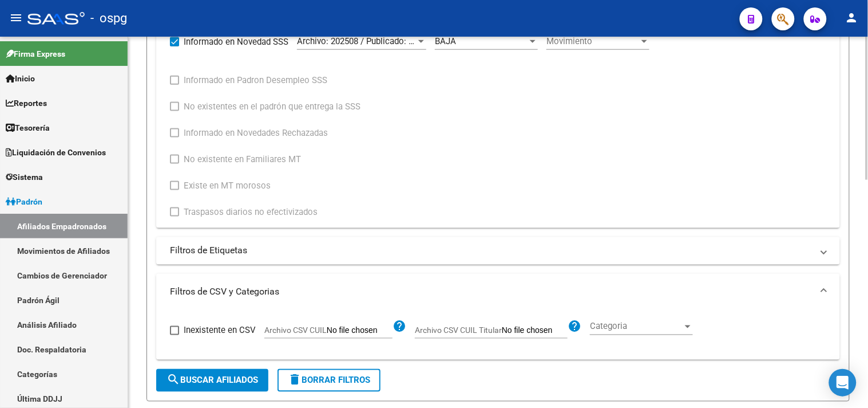
drag, startPoint x: 202, startPoint y: 377, endPoint x: 323, endPoint y: 324, distance: 131.8
click at [201, 375] on span "search Buscar Afiliados" at bounding box center [213, 380] width 92 height 10
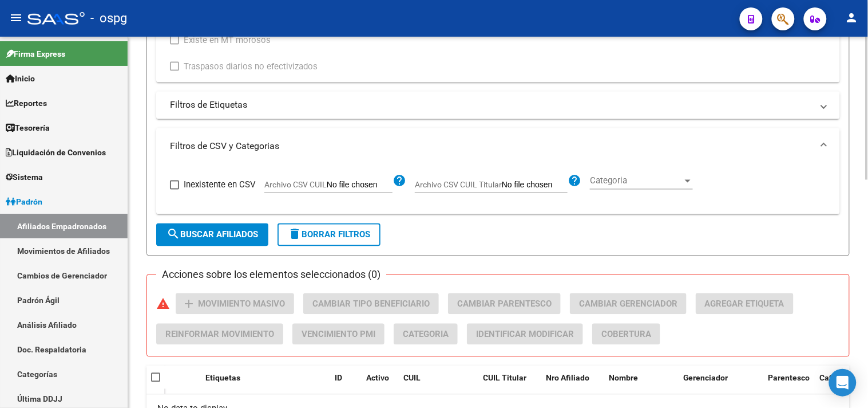
scroll to position [398, 0]
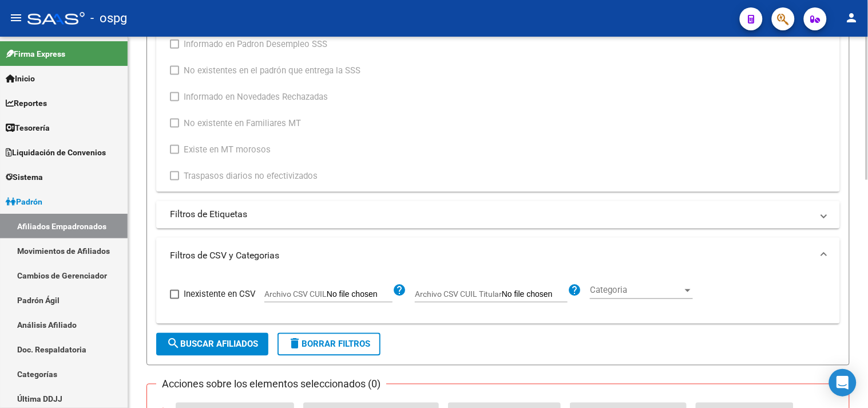
click at [204, 335] on button "search Buscar Afiliados" at bounding box center [212, 344] width 112 height 23
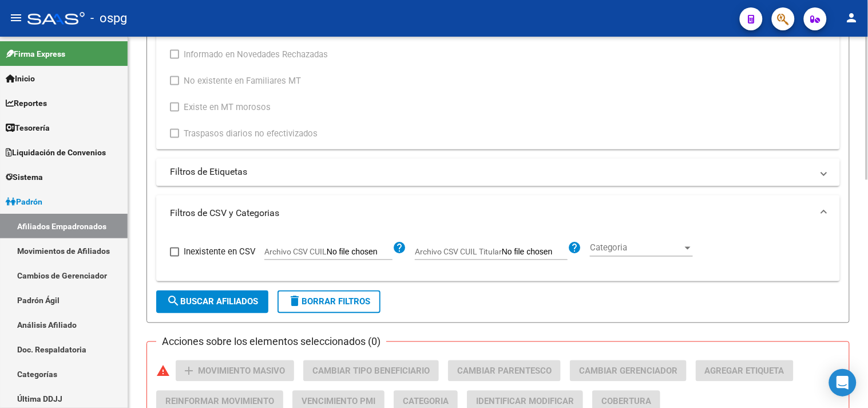
scroll to position [335, 0]
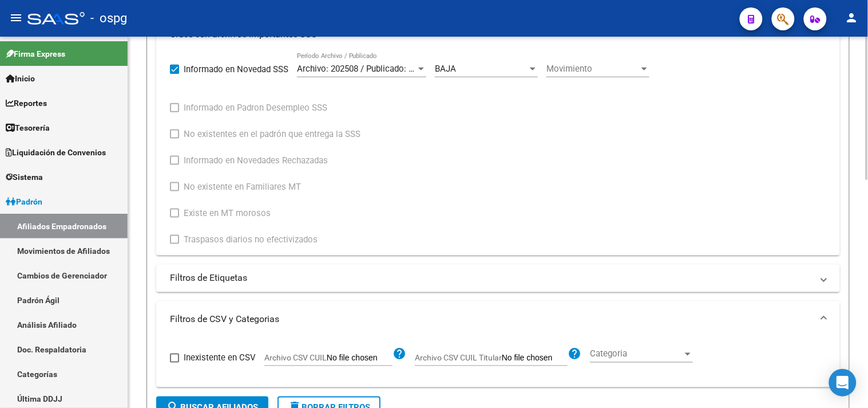
click at [592, 73] on span "Movimiento" at bounding box center [593, 69] width 93 height 10
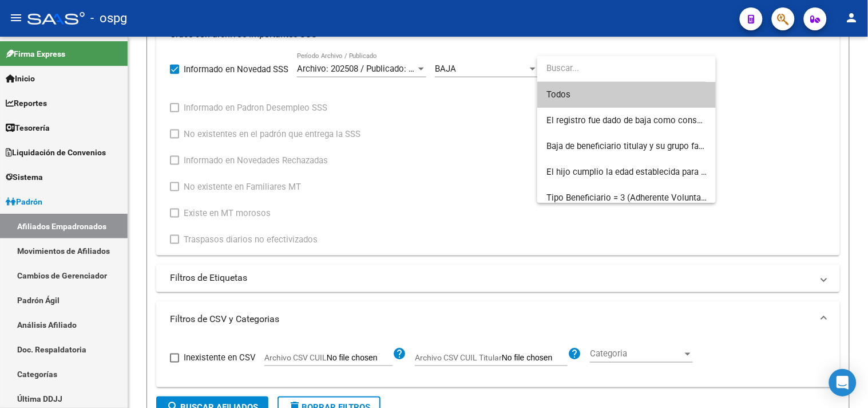
click at [596, 100] on span "Todos" at bounding box center [627, 95] width 160 height 26
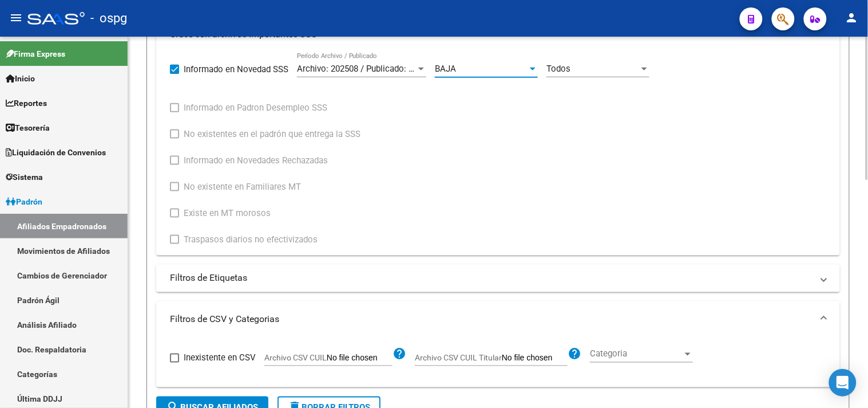
click at [493, 68] on div "BAJA" at bounding box center [481, 69] width 93 height 10
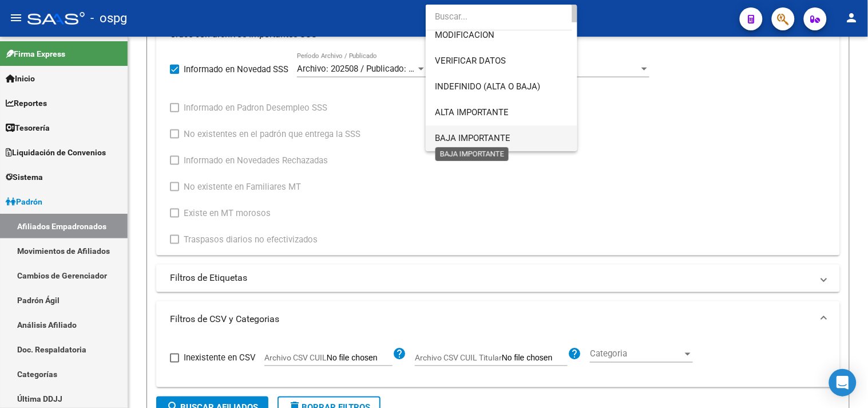
click at [476, 136] on span "BAJA IMPORTANTE" at bounding box center [473, 138] width 76 height 10
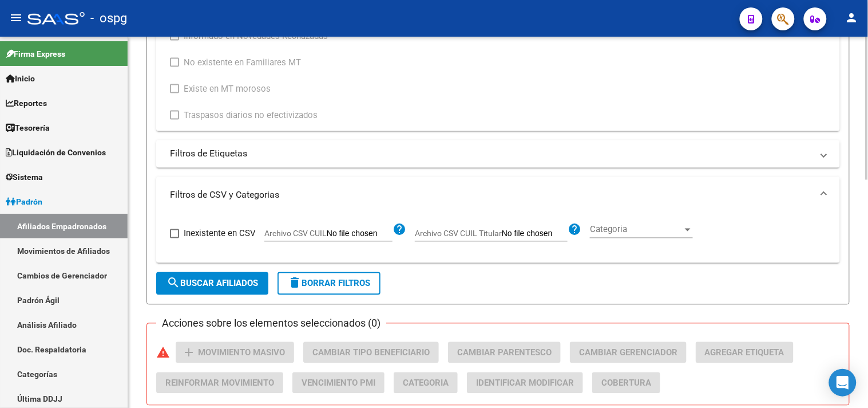
scroll to position [462, 0]
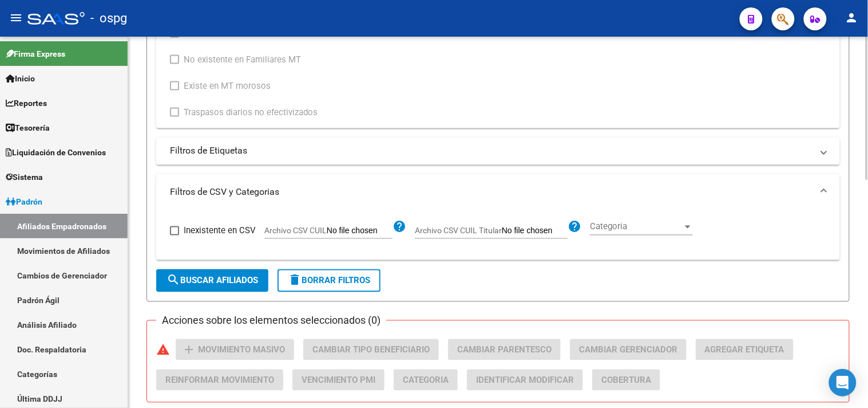
click at [231, 272] on button "search Buscar Afiliados" at bounding box center [212, 280] width 112 height 23
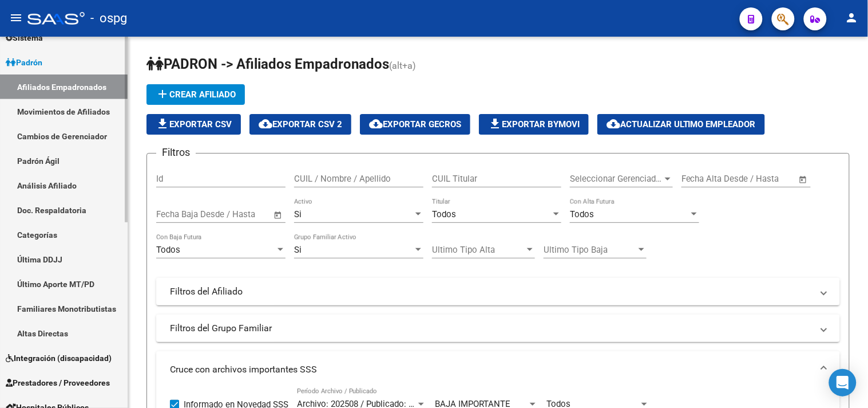
scroll to position [0, 0]
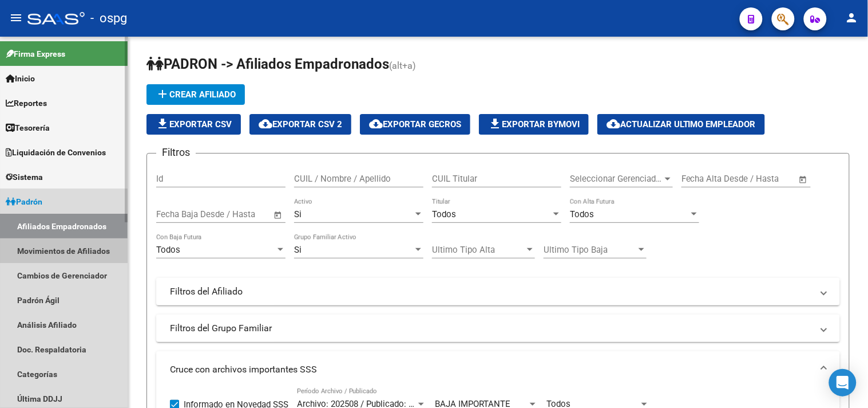
click at [50, 250] on link "Movimientos de Afiliados" at bounding box center [64, 250] width 128 height 25
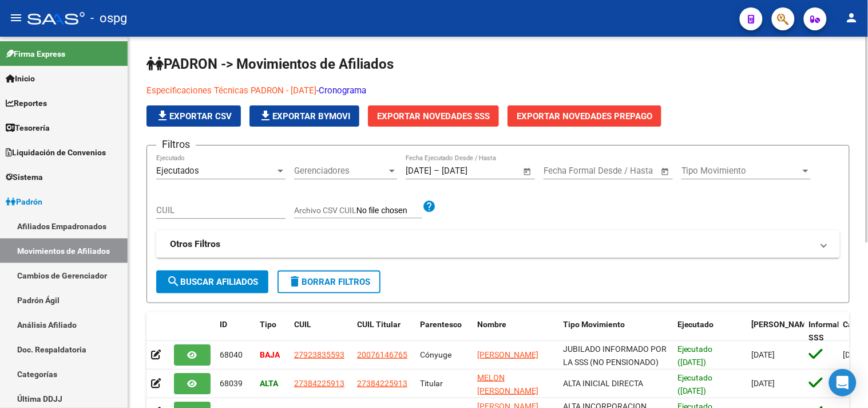
click at [366, 90] on link "Cronograma" at bounding box center [343, 90] width 48 height 10
click at [59, 223] on link "Afiliados Empadronados" at bounding box center [64, 225] width 128 height 25
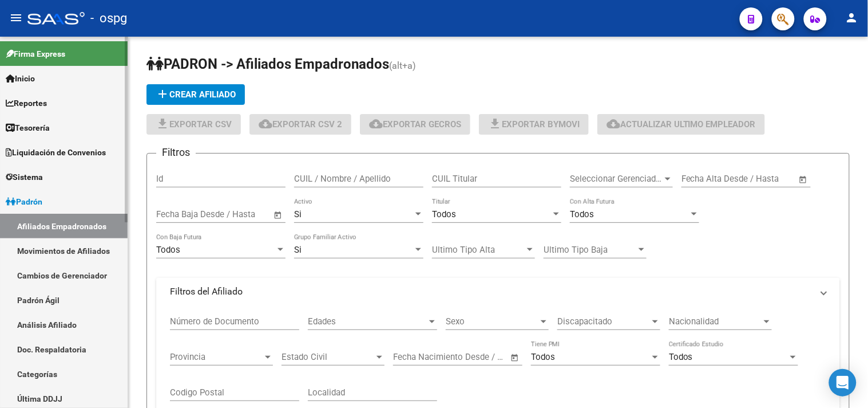
click at [53, 323] on link "Análisis Afiliado" at bounding box center [64, 324] width 128 height 25
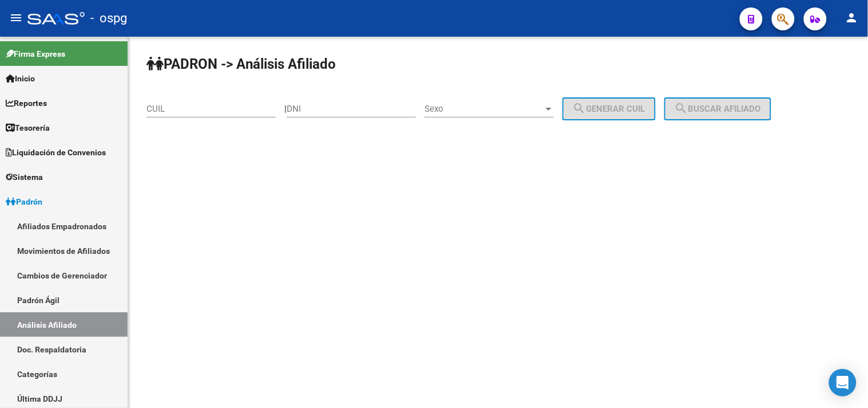
click at [224, 109] on input "CUIL" at bounding box center [211, 109] width 129 height 10
paste input "27-35431477-6"
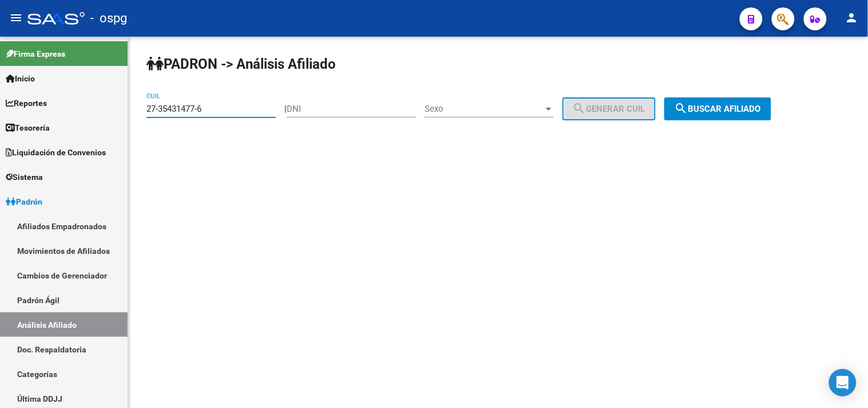
click at [706, 108] on span "search Buscar afiliado" at bounding box center [718, 109] width 86 height 10
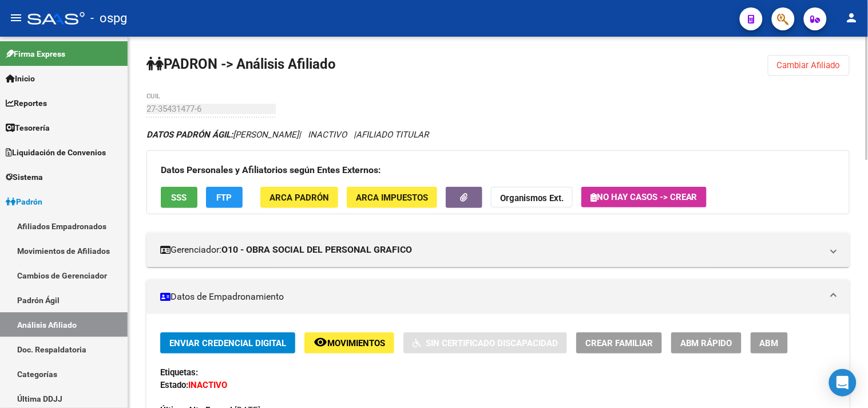
click at [227, 199] on span "FTP" at bounding box center [224, 197] width 15 height 10
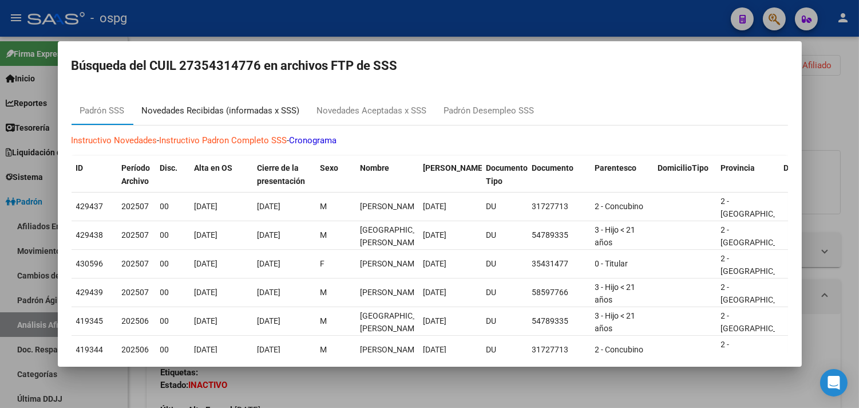
click at [232, 110] on div "Novedades Recibidas (informadas x SSS)" at bounding box center [221, 110] width 158 height 13
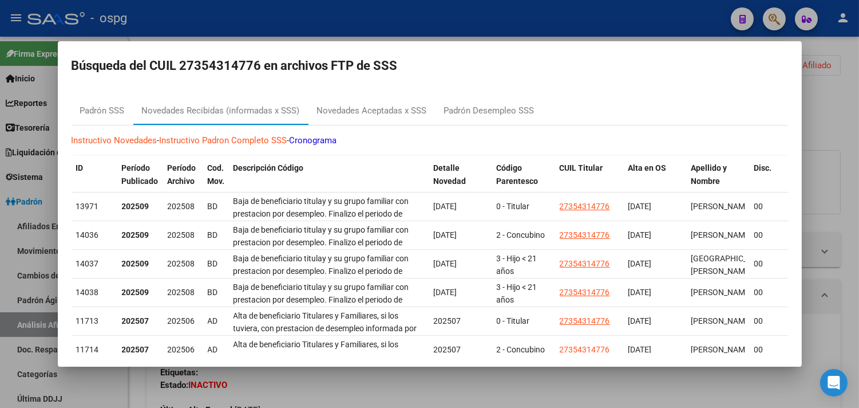
click at [357, 392] on div at bounding box center [429, 204] width 859 height 408
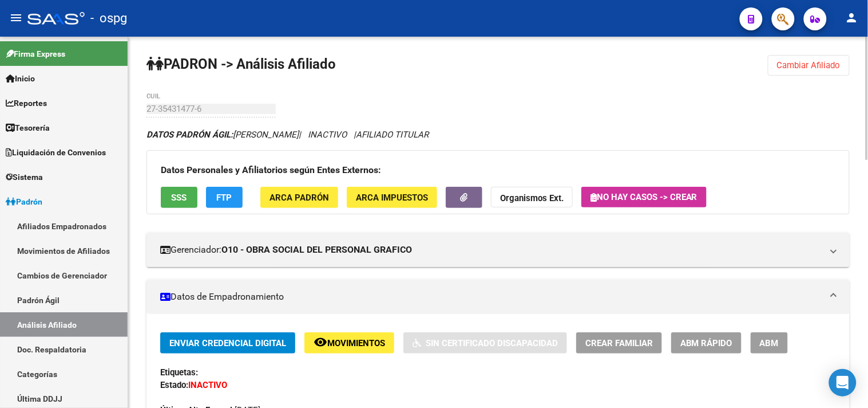
drag, startPoint x: 836, startPoint y: 61, endPoint x: 275, endPoint y: 73, distance: 561.1
click at [836, 61] on span "Cambiar Afiliado" at bounding box center [809, 65] width 64 height 10
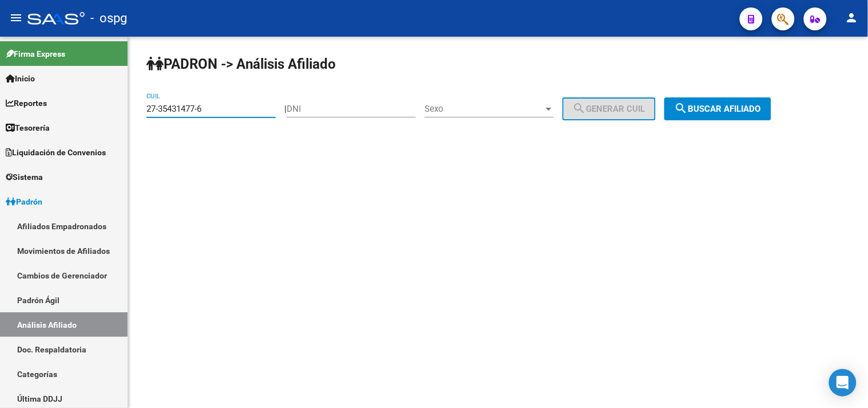
drag, startPoint x: 114, startPoint y: 116, endPoint x: 276, endPoint y: 112, distance: 162.0
click at [79, 113] on mat-sidenav-container "Firma Express Inicio Calendario SSS Instructivos Contacto OS Reportes Tablero d…" at bounding box center [434, 222] width 868 height 371
paste input "4-40010115-5"
type input "24-40010115-5"
click at [739, 112] on span "search Buscar afiliado" at bounding box center [718, 109] width 86 height 10
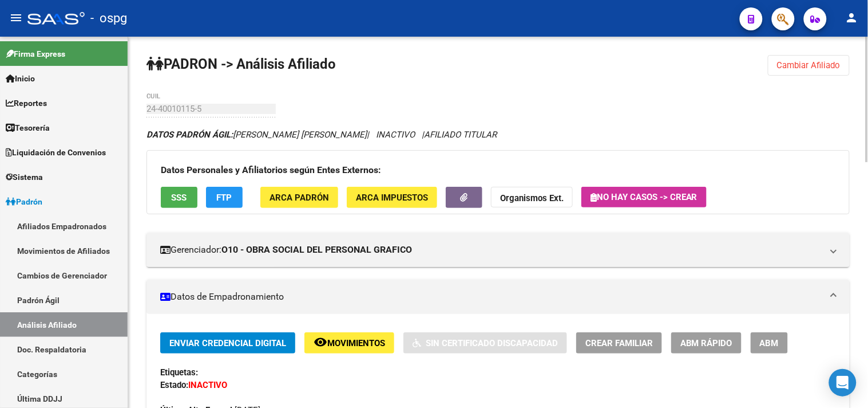
scroll to position [64, 0]
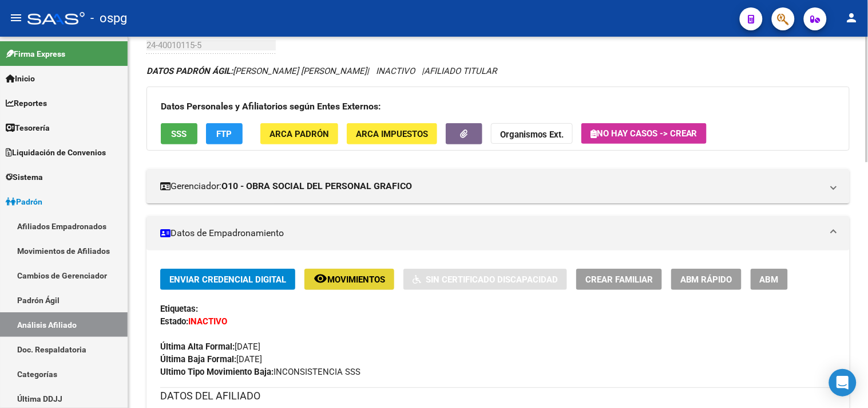
click at [347, 283] on span "Movimientos" at bounding box center [356, 279] width 58 height 10
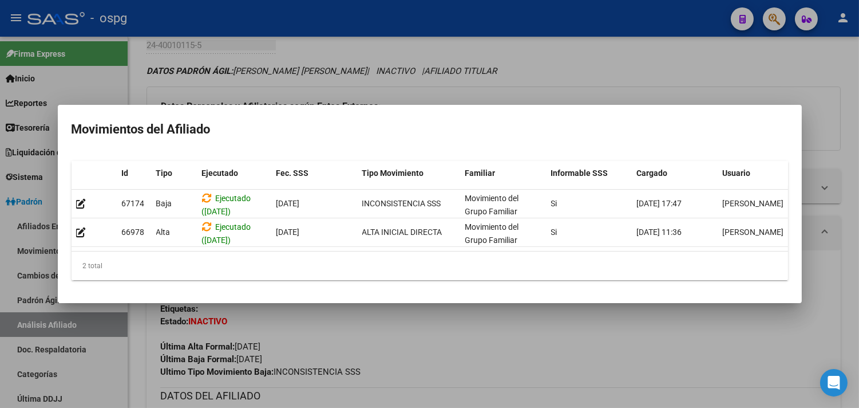
click at [387, 341] on div at bounding box center [429, 204] width 859 height 408
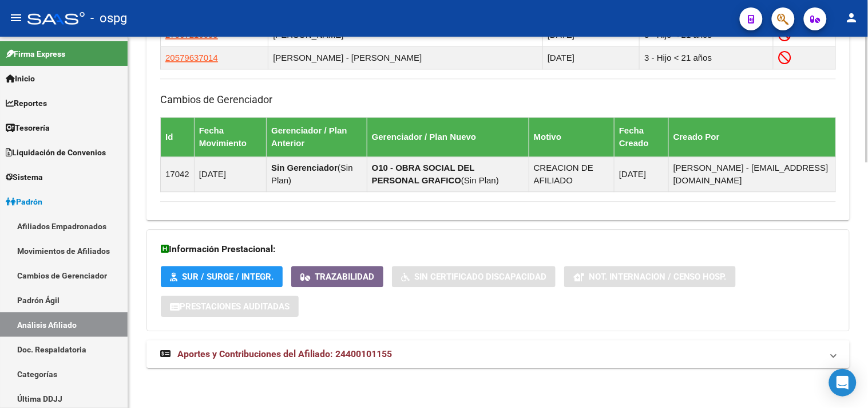
click at [444, 353] on mat-panel-title "Aportes y Contribuciones del Afiliado: 24400101155" at bounding box center [491, 353] width 662 height 13
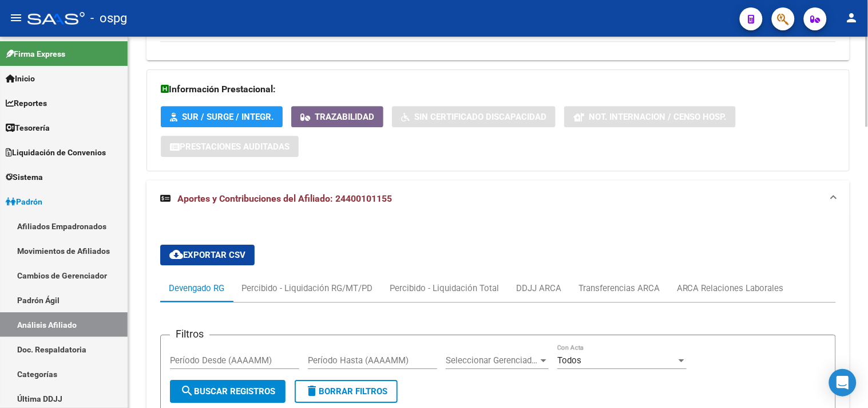
scroll to position [1020, 0]
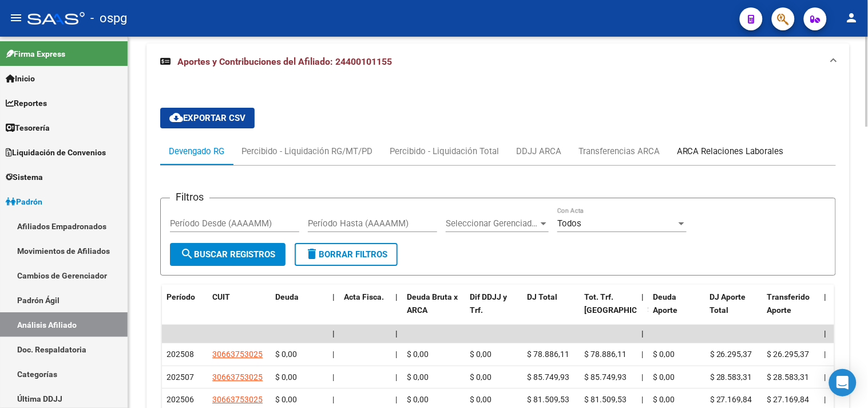
click at [736, 152] on div "ARCA Relaciones Laborales" at bounding box center [730, 151] width 107 height 13
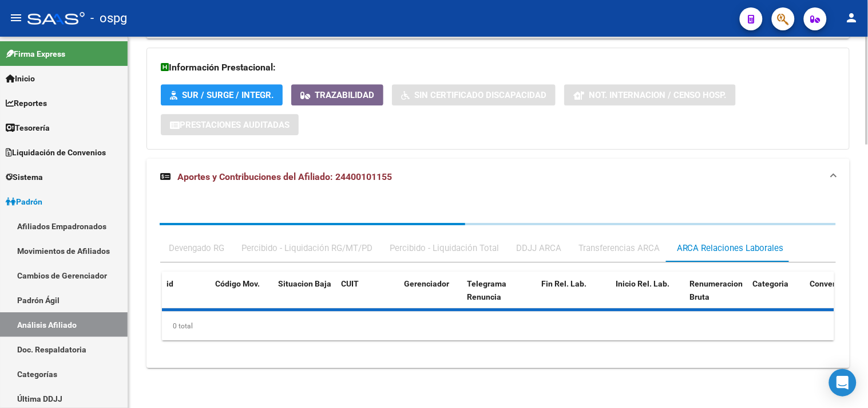
scroll to position [994, 0]
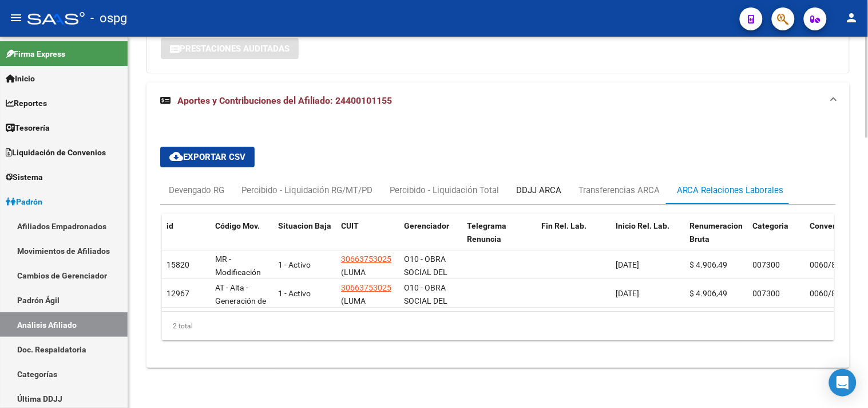
click at [535, 184] on div "DDJJ ARCA" at bounding box center [538, 190] width 45 height 13
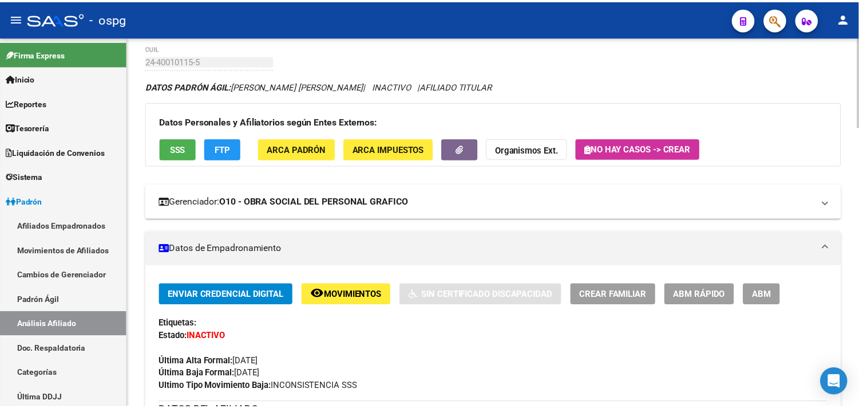
scroll to position [0, 0]
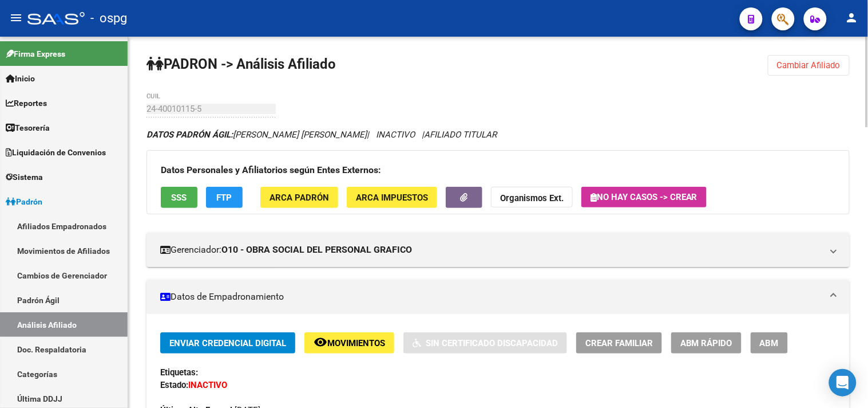
click at [369, 337] on span "remove_red_eye Movimientos" at bounding box center [350, 342] width 72 height 10
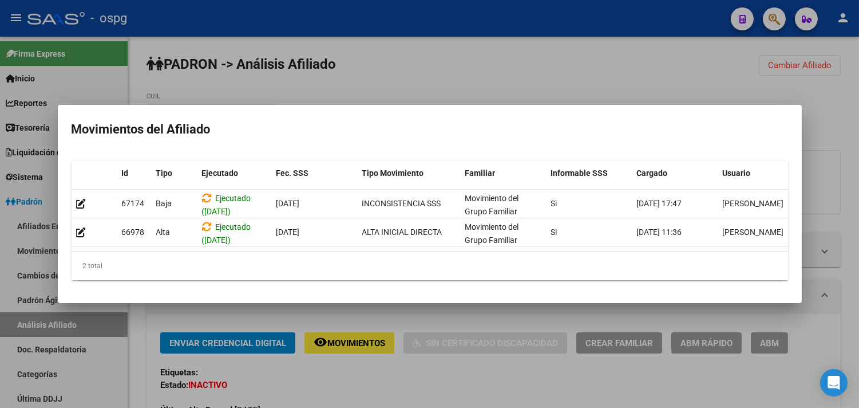
click at [404, 404] on div at bounding box center [429, 204] width 859 height 408
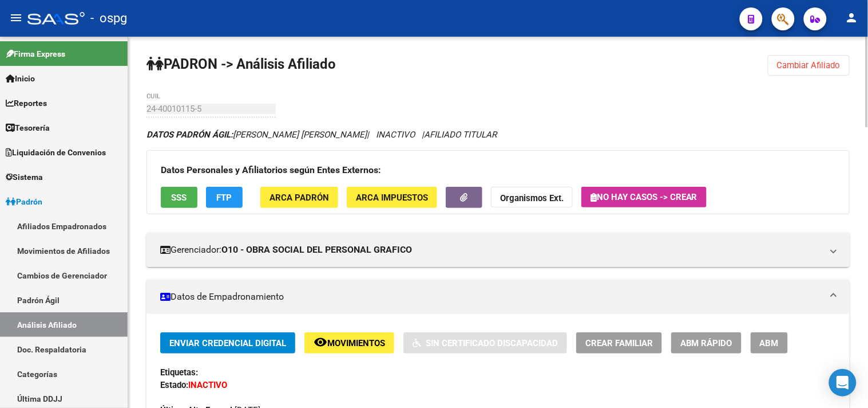
click at [220, 201] on span "FTP" at bounding box center [224, 197] width 15 height 10
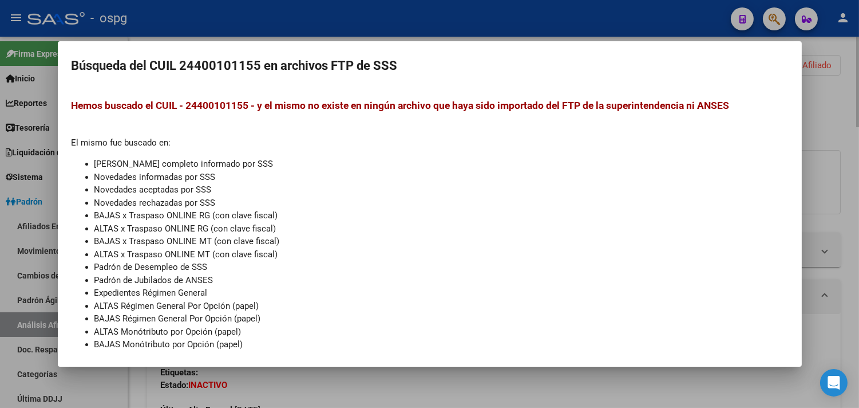
drag, startPoint x: 343, startPoint y: 392, endPoint x: 338, endPoint y: 390, distance: 6.0
click at [341, 392] on div at bounding box center [429, 204] width 859 height 408
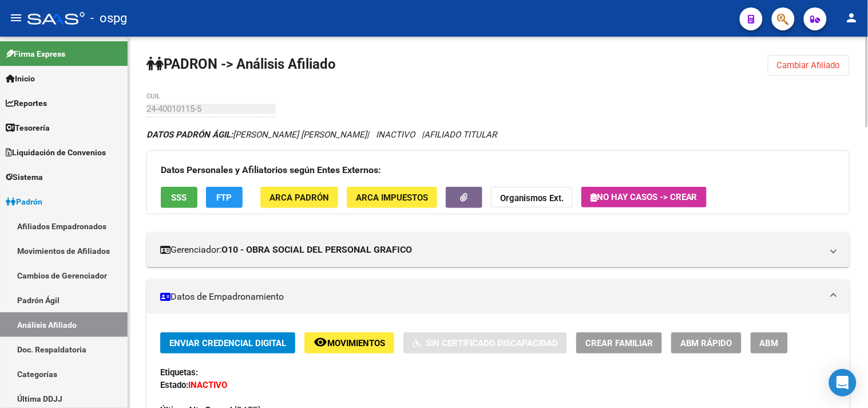
click at [186, 197] on button "SSS" at bounding box center [179, 197] width 37 height 21
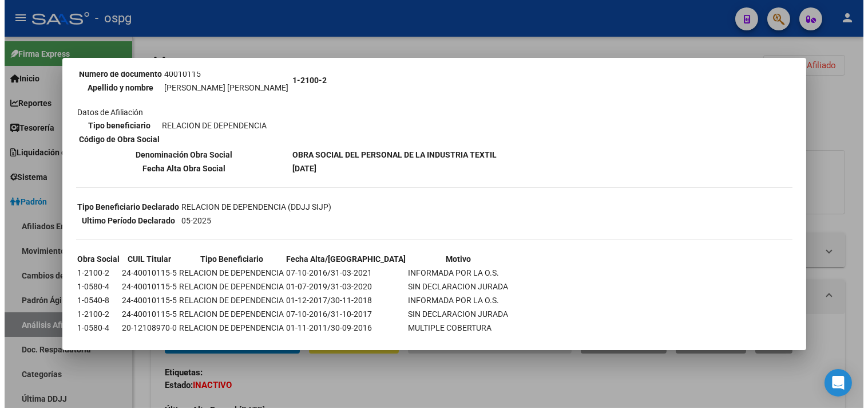
scroll to position [147, 0]
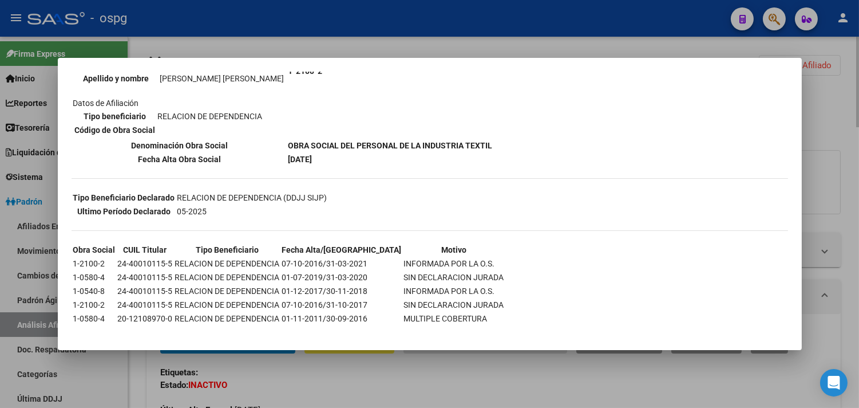
click at [437, 399] on div at bounding box center [429, 204] width 859 height 408
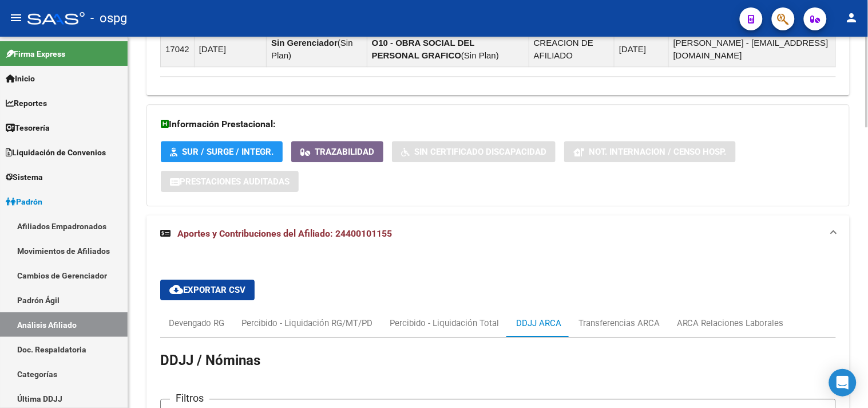
scroll to position [890, 0]
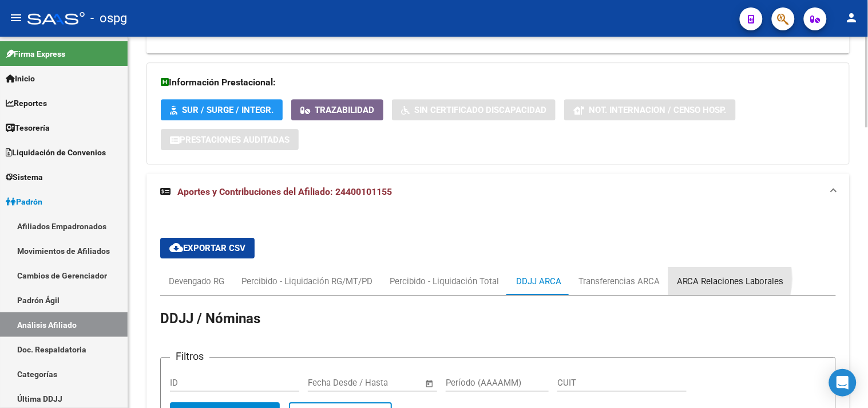
click at [705, 280] on div "ARCA Relaciones Laborales" at bounding box center [730, 281] width 107 height 13
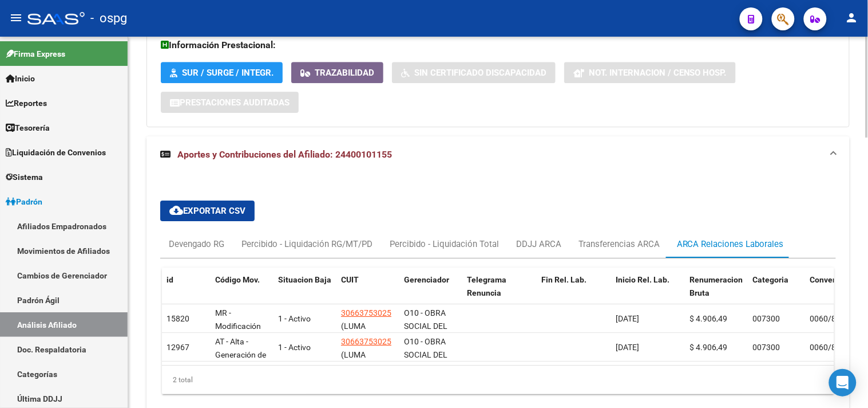
scroll to position [954, 0]
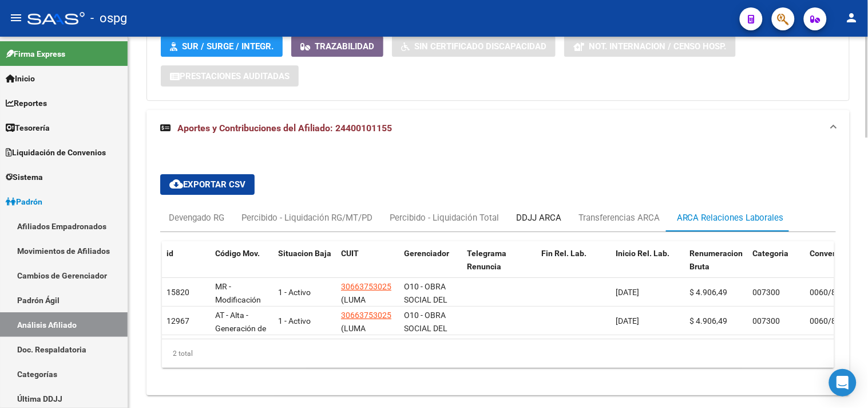
click at [552, 220] on div "DDJJ ARCA" at bounding box center [538, 217] width 45 height 13
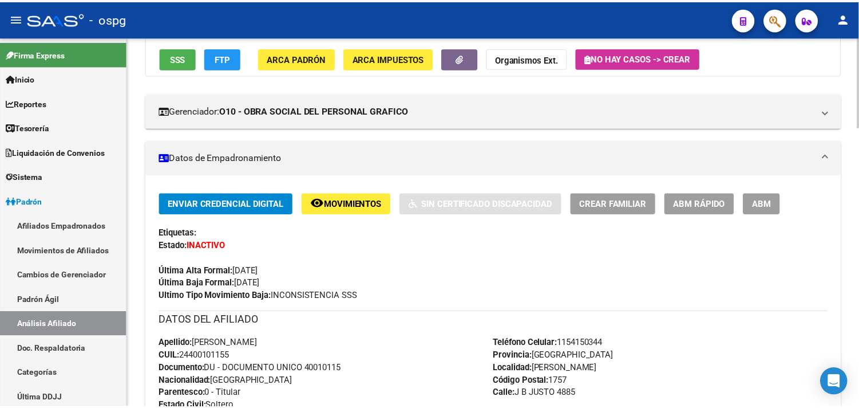
scroll to position [0, 0]
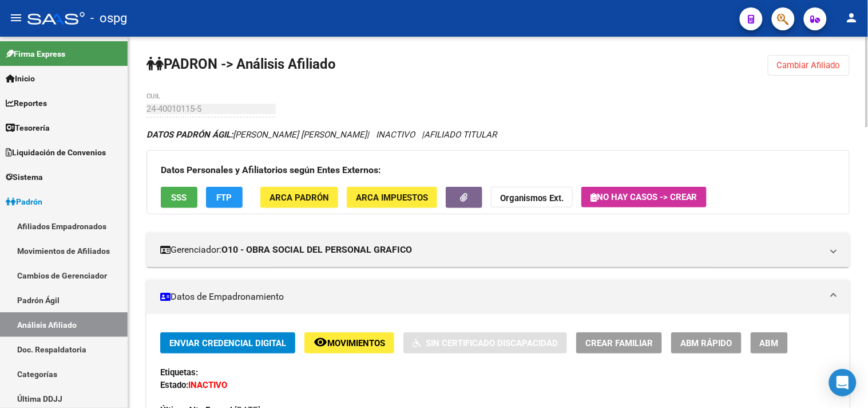
click at [759, 343] on button "ABM" at bounding box center [769, 342] width 37 height 21
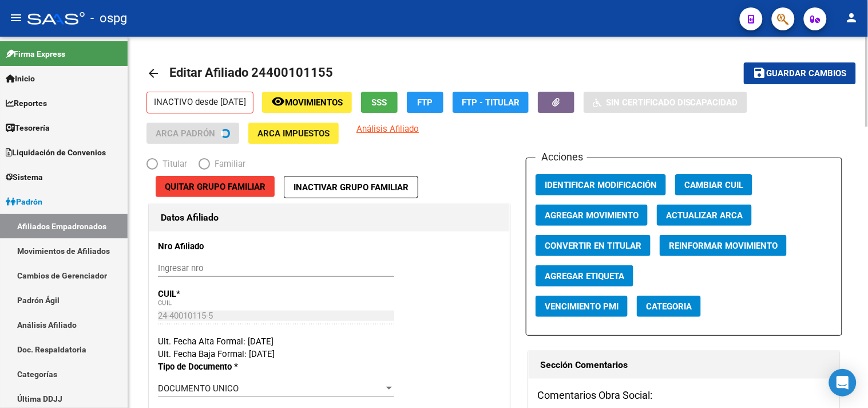
radio input "true"
type input "30-66375302-5"
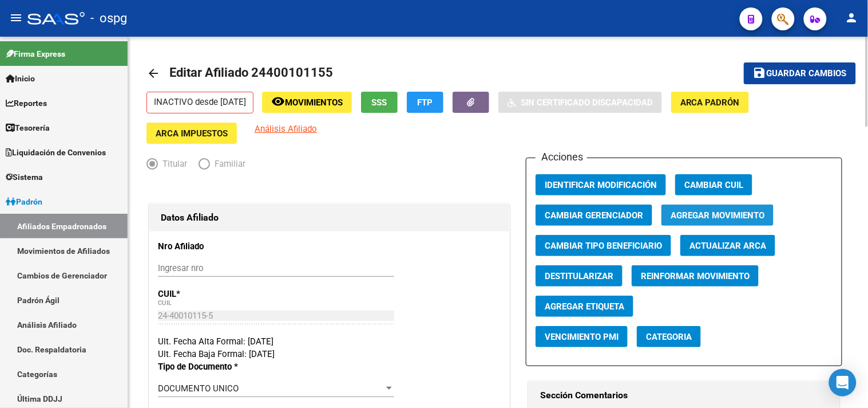
click at [682, 221] on button "Agregar Movimiento" at bounding box center [718, 214] width 112 height 21
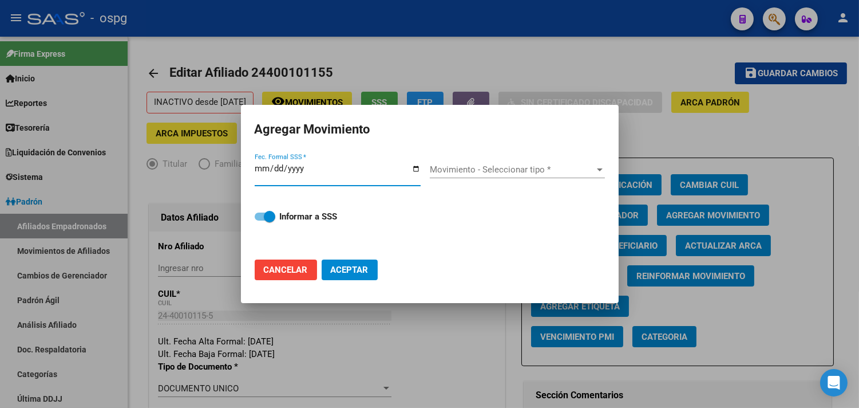
click at [414, 168] on input "Fec. Formal SSS *" at bounding box center [338, 173] width 166 height 18
type input "[DATE]"
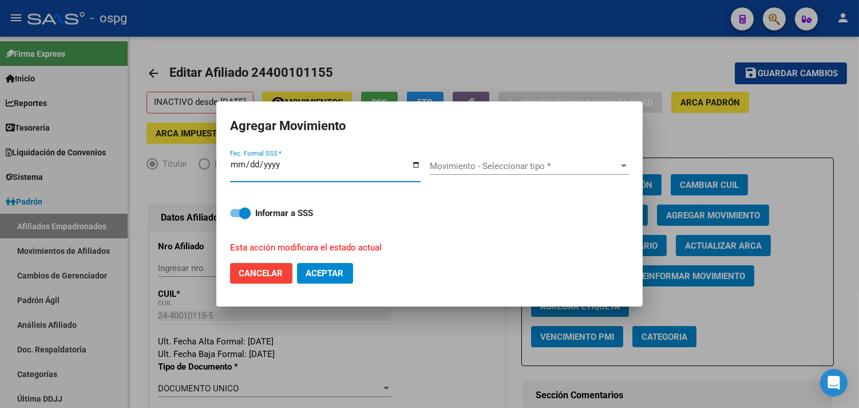
click at [487, 159] on div "Movimiento - Seleccionar tipo * Movimiento - Seleccionar tipo *" at bounding box center [530, 165] width 200 height 17
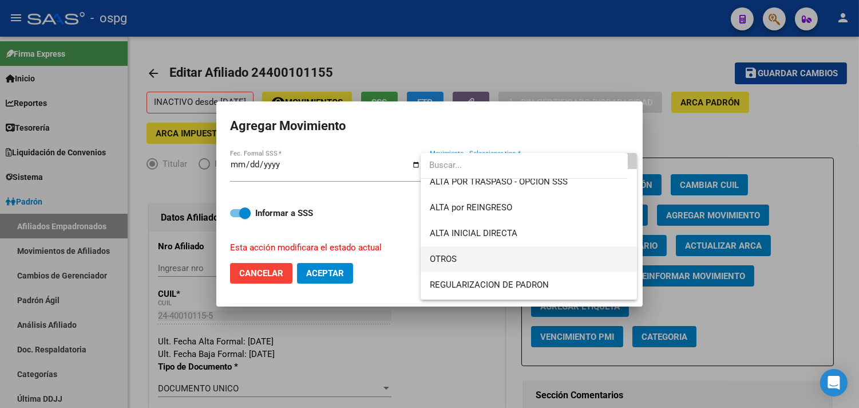
scroll to position [64, 0]
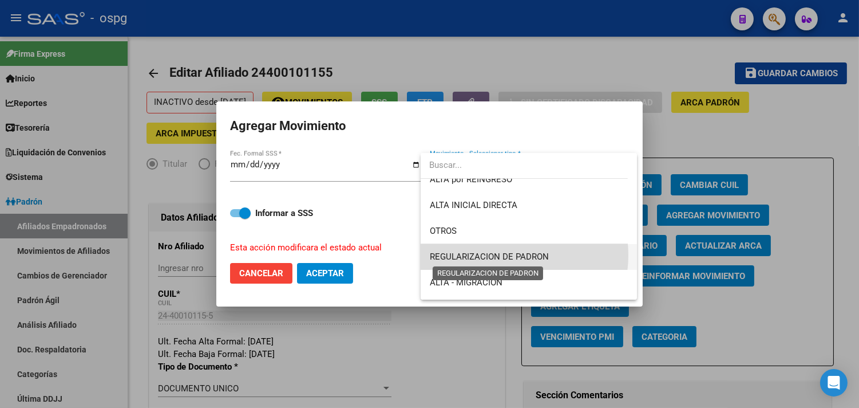
click at [506, 255] on span "REGULARIZACION DE PADRON" at bounding box center [489, 256] width 119 height 10
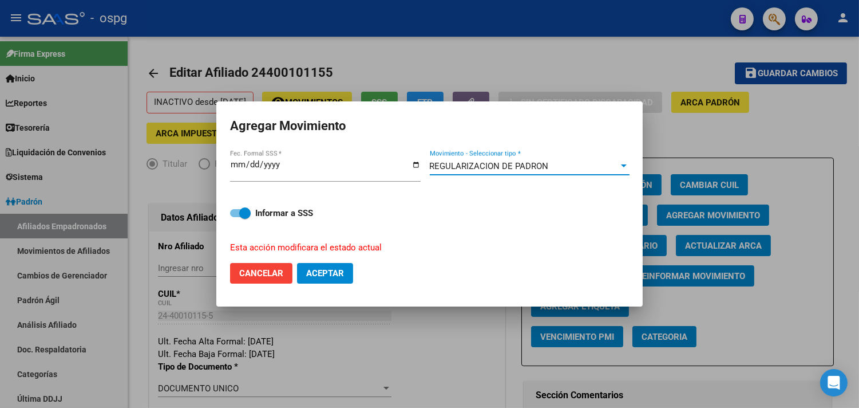
click at [333, 275] on span "Aceptar" at bounding box center [325, 273] width 38 height 10
checkbox input "false"
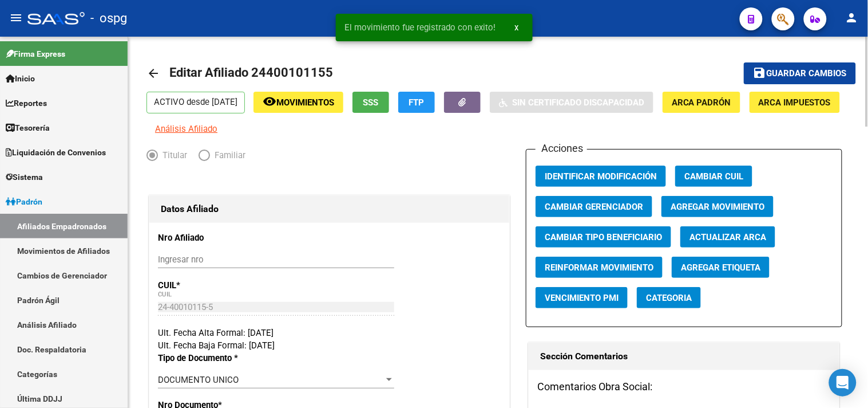
click at [149, 69] on mat-icon "arrow_back" at bounding box center [154, 73] width 14 height 14
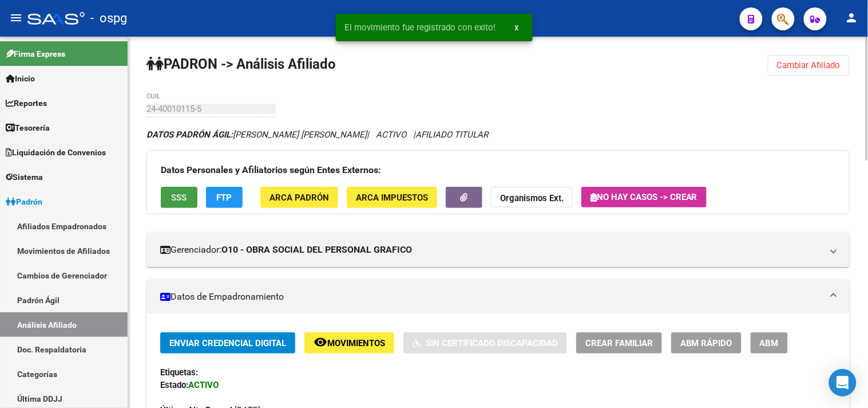
click at [172, 198] on span "SSS" at bounding box center [179, 197] width 15 height 10
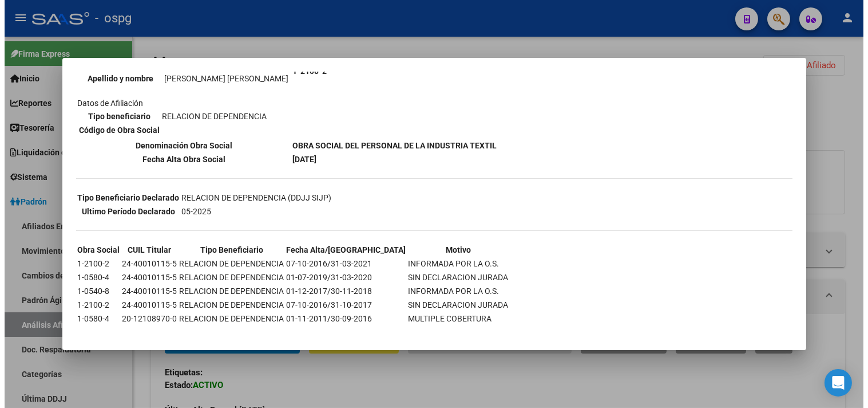
scroll to position [20, 0]
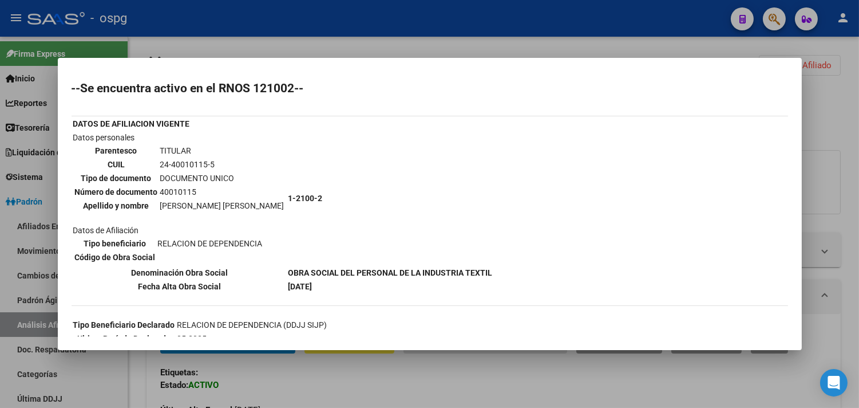
click at [343, 388] on div at bounding box center [429, 204] width 859 height 408
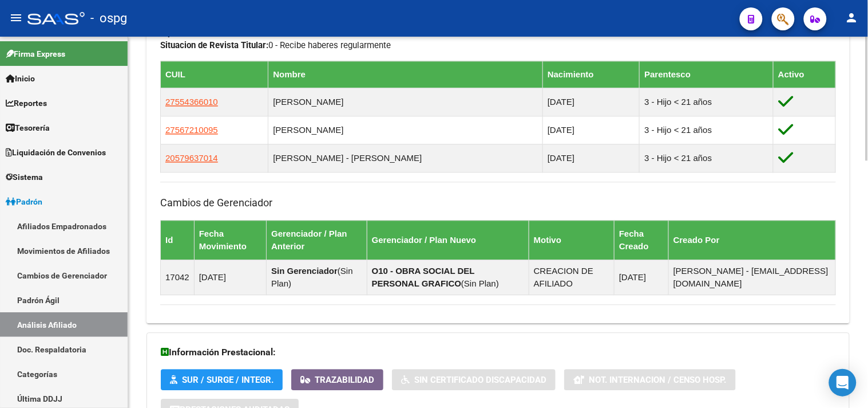
scroll to position [740, 0]
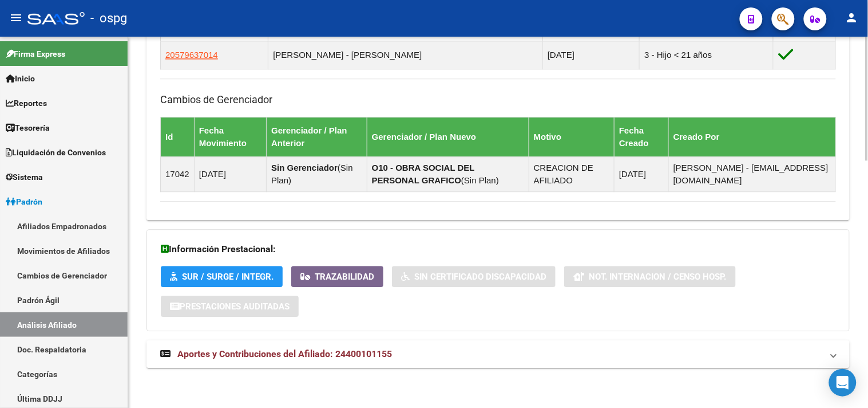
click at [483, 361] on mat-expansion-panel-header "Aportes y Contribuciones del Afiliado: 24400101155" at bounding box center [498, 353] width 703 height 27
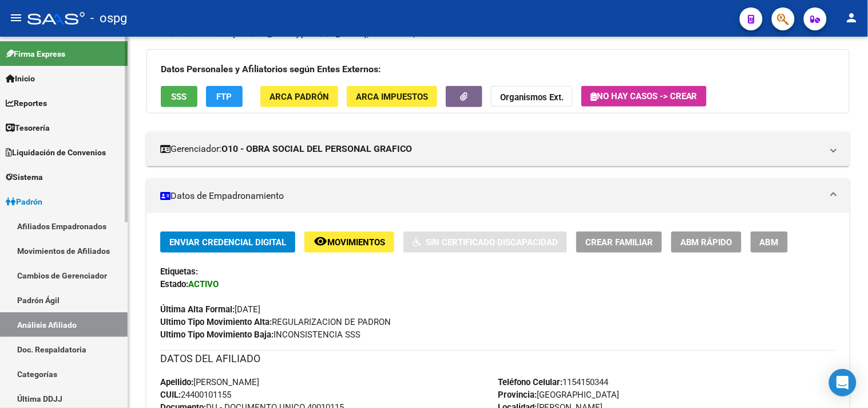
scroll to position [0, 0]
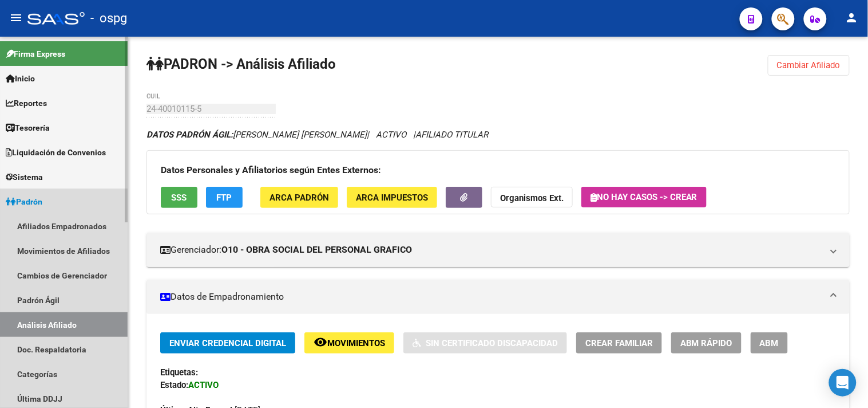
click at [52, 321] on link "Análisis Afiliado" at bounding box center [64, 324] width 128 height 25
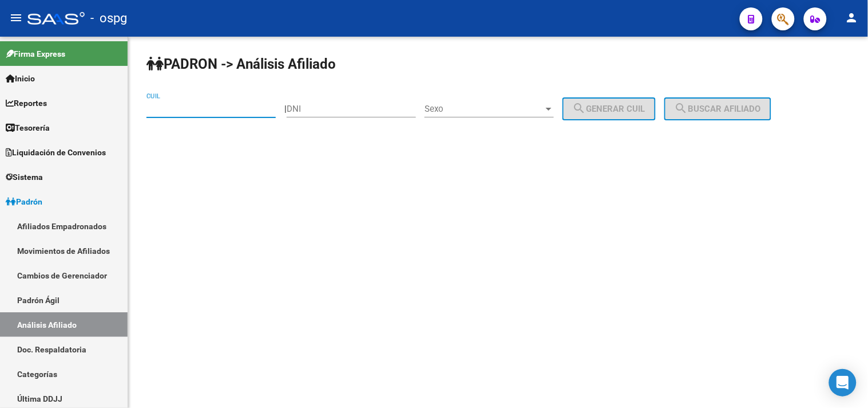
click at [232, 109] on input "CUIL" at bounding box center [211, 109] width 129 height 10
paste input "27-59268913-3"
click at [757, 112] on span "search Buscar afiliado" at bounding box center [718, 109] width 86 height 10
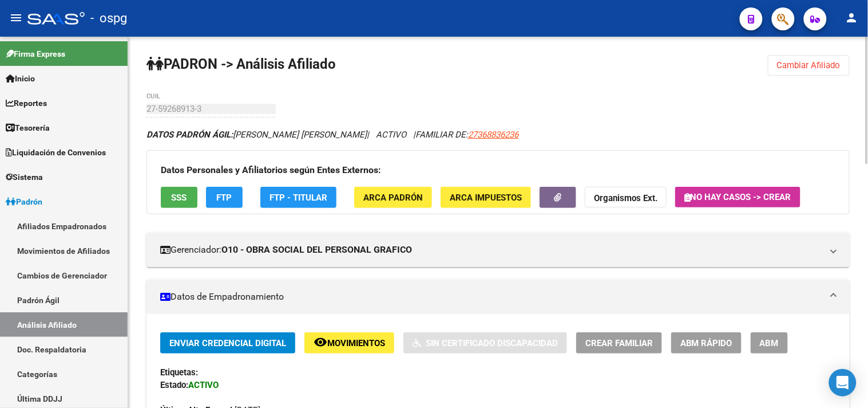
click at [812, 69] on span "Cambiar Afiliado" at bounding box center [809, 65] width 64 height 10
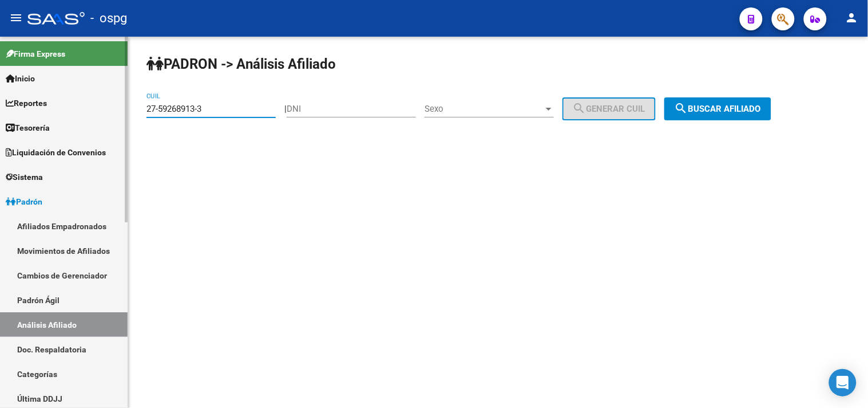
drag, startPoint x: 232, startPoint y: 104, endPoint x: 0, endPoint y: 110, distance: 231.9
click at [0, 110] on mat-sidenav-container "Firma Express Inicio Calendario SSS Instructivos Contacto OS Reportes Tablero d…" at bounding box center [434, 222] width 868 height 371
paste input "4349750-4"
click at [723, 110] on span "search Buscar afiliado" at bounding box center [718, 109] width 86 height 10
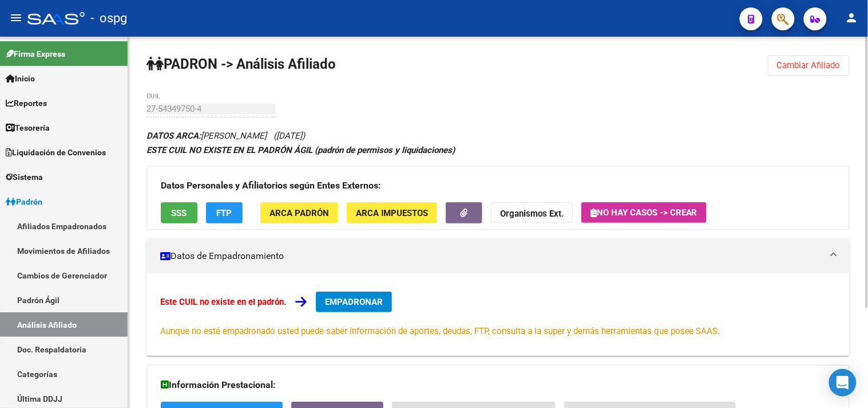
click at [821, 69] on span "Cambiar Afiliado" at bounding box center [809, 65] width 64 height 10
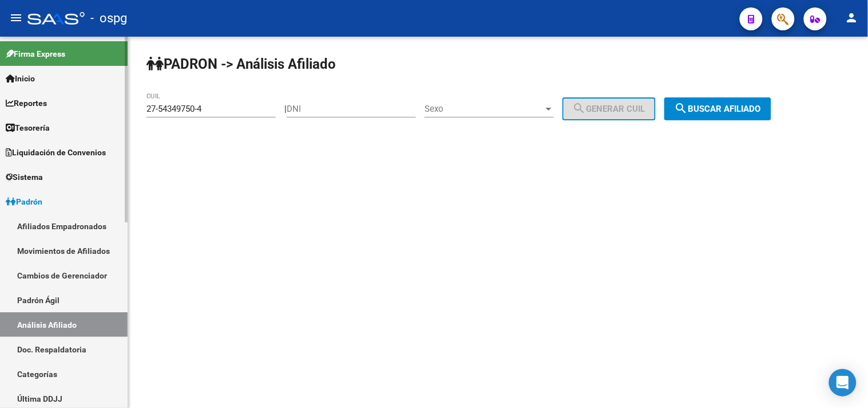
drag, startPoint x: 236, startPoint y: 110, endPoint x: 50, endPoint y: 100, distance: 185.7
click at [52, 101] on mat-sidenav-container "Firma Express Inicio Calendario SSS Instructivos Contacto OS Reportes Tablero d…" at bounding box center [434, 222] width 868 height 371
paste input "9349750-5"
type input "27-59349750-5"
click at [748, 106] on span "search Buscar afiliado" at bounding box center [718, 109] width 86 height 10
